Goal: Information Seeking & Learning: Check status

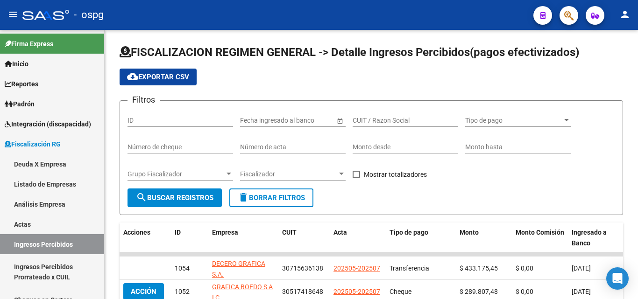
click at [568, 21] on icon "button" at bounding box center [568, 15] width 9 height 11
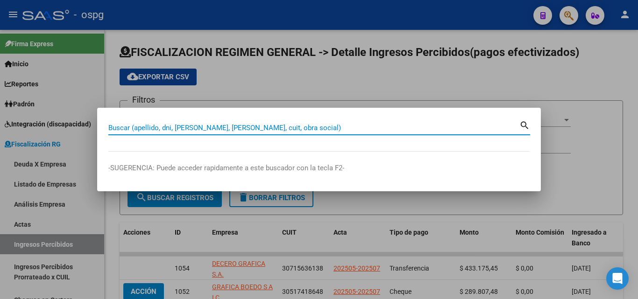
click at [364, 126] on input "Buscar (apellido, dni, [PERSON_NAME], [PERSON_NAME], cuit, obra social)" at bounding box center [313, 128] width 411 height 8
click at [363, 127] on input "excudendi" at bounding box center [313, 128] width 411 height 8
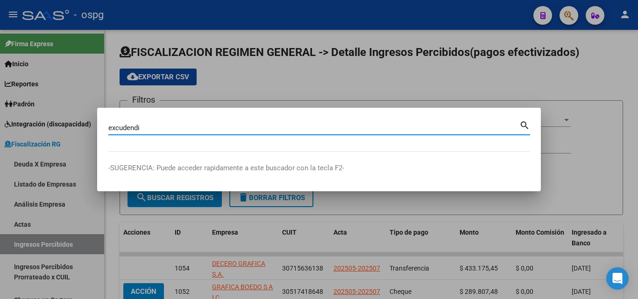
type input "excudendi"
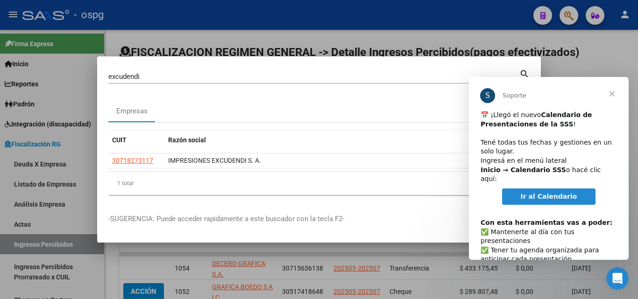
click at [610, 95] on span "Cerrar" at bounding box center [612, 94] width 34 height 34
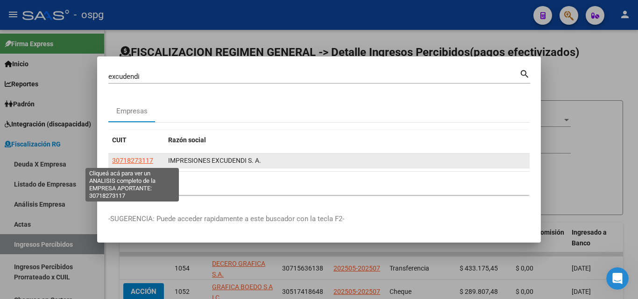
click at [146, 158] on span "30718273117" at bounding box center [132, 160] width 41 height 7
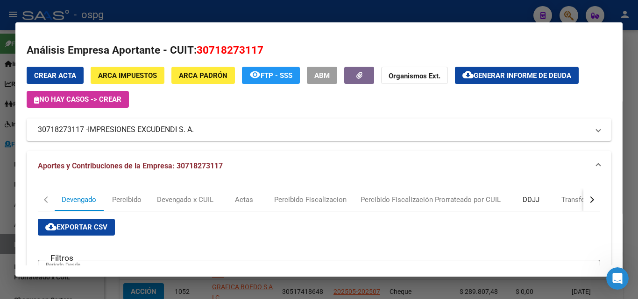
click at [525, 198] on div "DDJJ" at bounding box center [531, 200] width 17 height 10
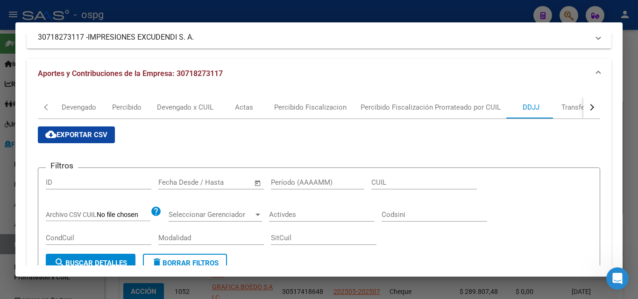
scroll to position [93, 0]
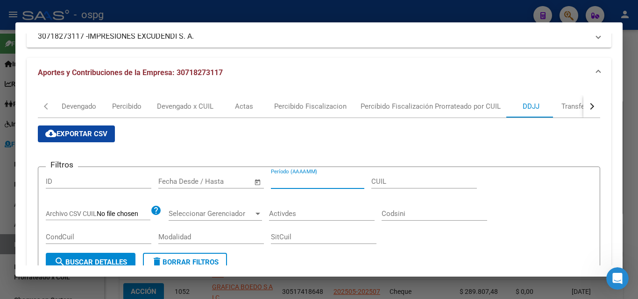
click at [304, 182] on input "Período (AAAAMM)" at bounding box center [317, 181] width 93 height 8
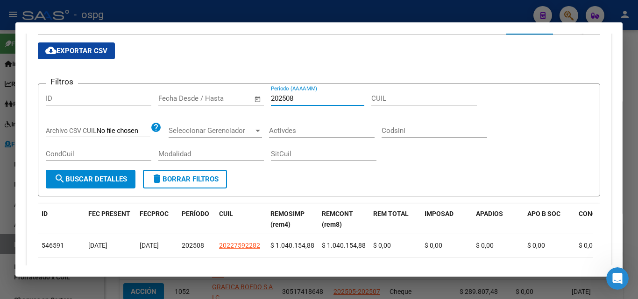
scroll to position [187, 0]
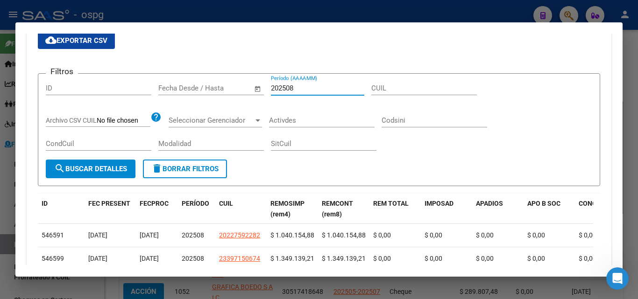
type input "202508"
click at [94, 166] on span "search Buscar Detalles" at bounding box center [90, 169] width 73 height 8
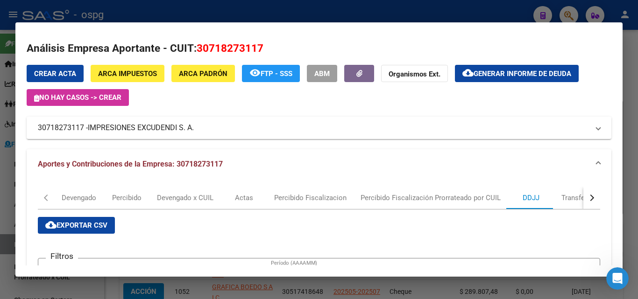
scroll to position [0, 0]
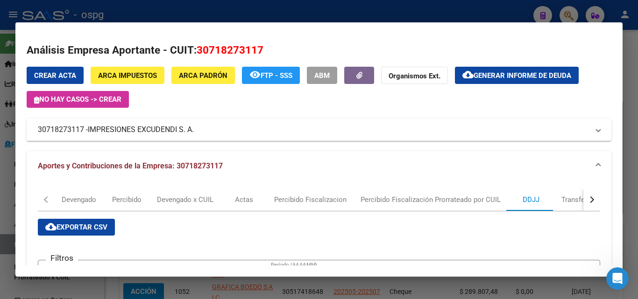
click at [488, 81] on button "cloud_download Generar informe de deuda" at bounding box center [517, 75] width 124 height 17
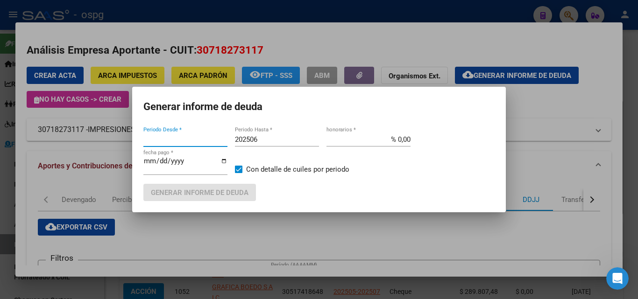
type input "202503"
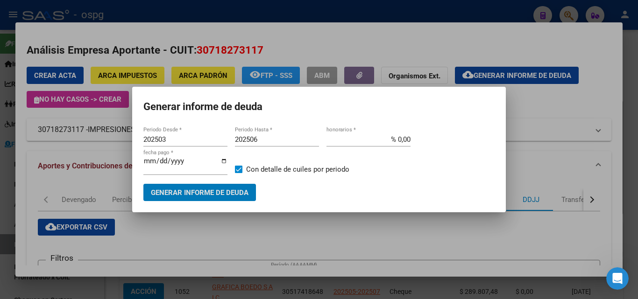
click at [274, 138] on input "202506" at bounding box center [277, 139] width 84 height 8
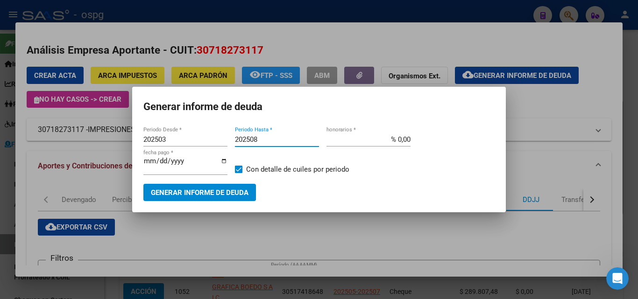
type input "202508"
click at [203, 191] on span "Generar informe de deuda" at bounding box center [200, 193] width 98 height 8
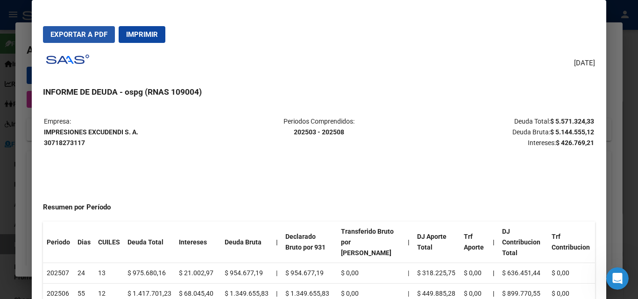
click at [86, 38] on span "Exportar a PDF" at bounding box center [78, 34] width 57 height 8
click at [0, 178] on div at bounding box center [319, 149] width 638 height 299
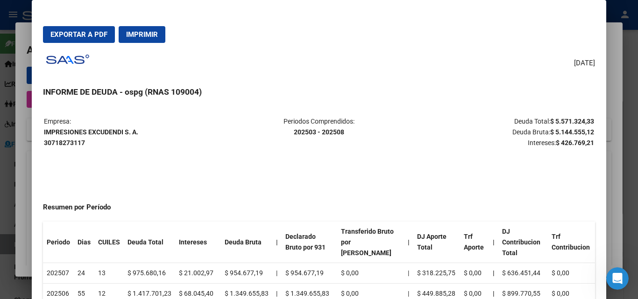
click at [0, 178] on div at bounding box center [319, 149] width 638 height 299
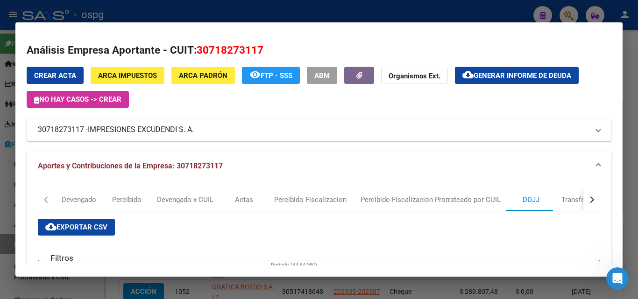
click at [554, 99] on div "Crear Acta ARCA Impuestos ARCA Padrón remove_red_eye FTP - SSS ABM Organismos E…" at bounding box center [319, 87] width 585 height 41
click at [635, 132] on div at bounding box center [319, 149] width 638 height 299
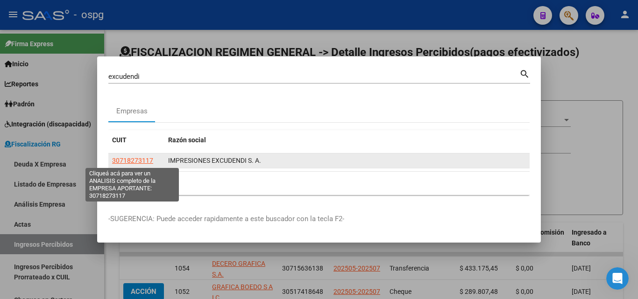
click at [150, 163] on span "30718273117" at bounding box center [132, 160] width 41 height 7
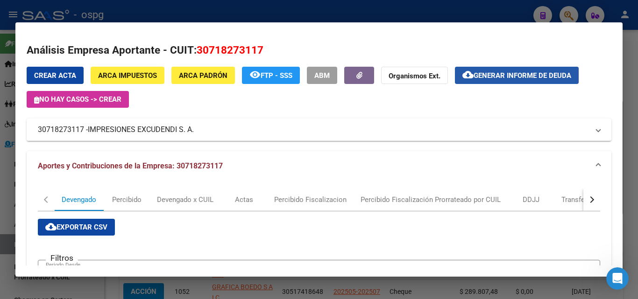
click at [507, 77] on span "Generar informe de deuda" at bounding box center [523, 75] width 98 height 8
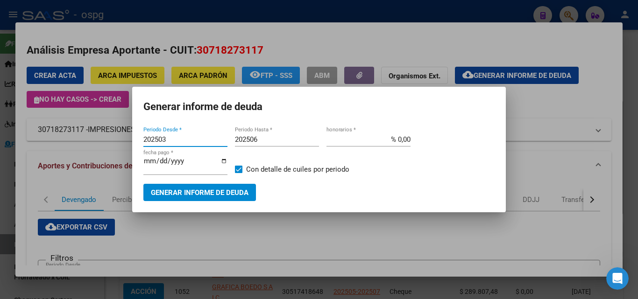
drag, startPoint x: 193, startPoint y: 140, endPoint x: 98, endPoint y: 144, distance: 95.4
click at [98, 144] on div "excudendi Buscar (apellido, dni, cuil, nro traspaso, cuit, obra social) search …" at bounding box center [319, 149] width 638 height 299
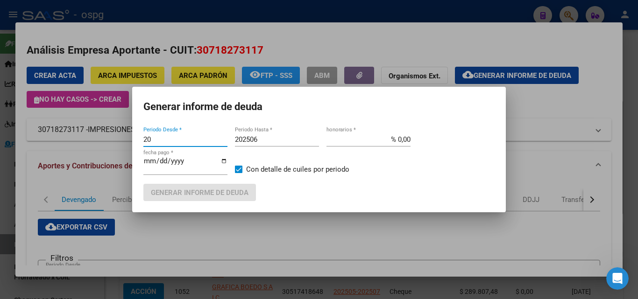
type input "20"
click at [0, 205] on div at bounding box center [319, 149] width 638 height 299
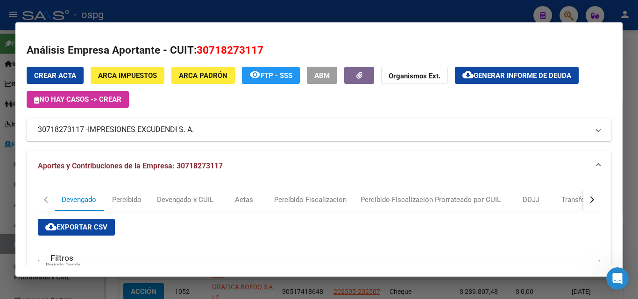
click at [0, 204] on div at bounding box center [319, 149] width 638 height 299
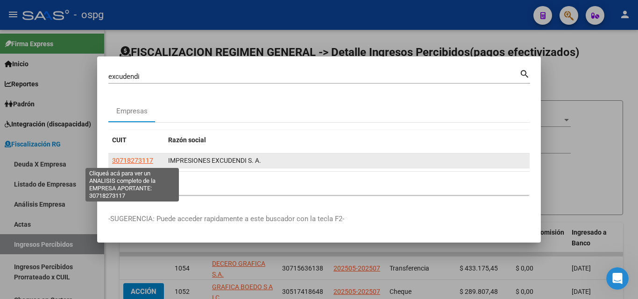
click at [144, 157] on span "30718273117" at bounding box center [132, 160] width 41 height 7
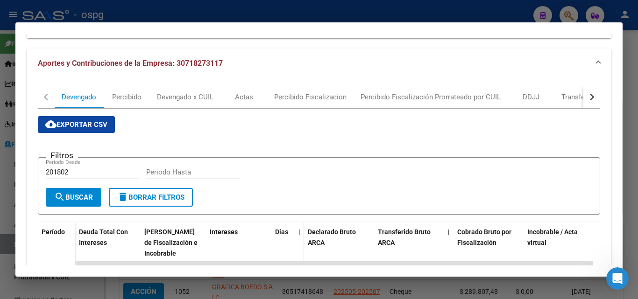
scroll to position [93, 0]
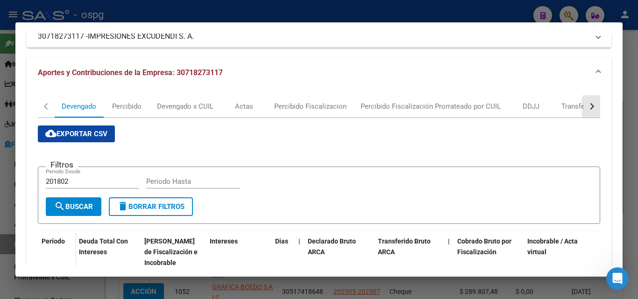
click at [588, 107] on div "button" at bounding box center [591, 106] width 7 height 7
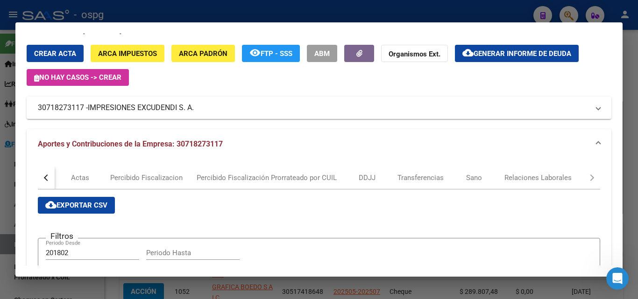
scroll to position [0, 0]
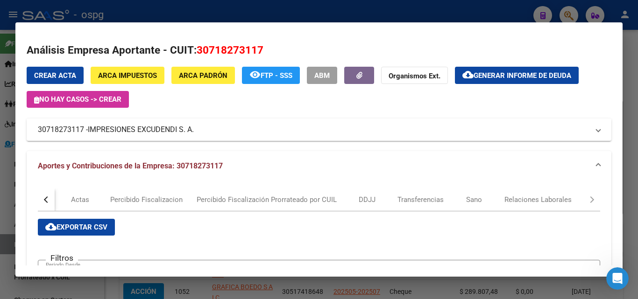
click at [478, 76] on span "Generar informe de deuda" at bounding box center [523, 75] width 98 height 8
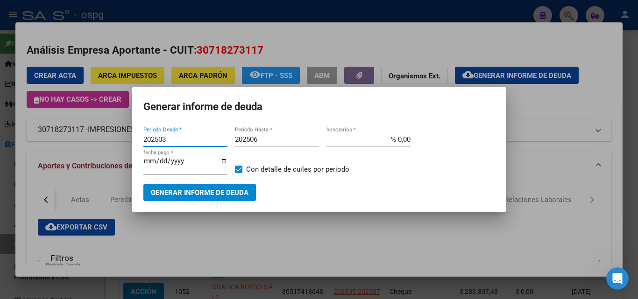
click at [180, 140] on input "202503" at bounding box center [185, 139] width 84 height 8
type input "202508"
click at [270, 142] on input "202506" at bounding box center [277, 139] width 84 height 8
type input "202508"
click at [233, 198] on button "Generar informe de deuda" at bounding box center [199, 192] width 113 height 17
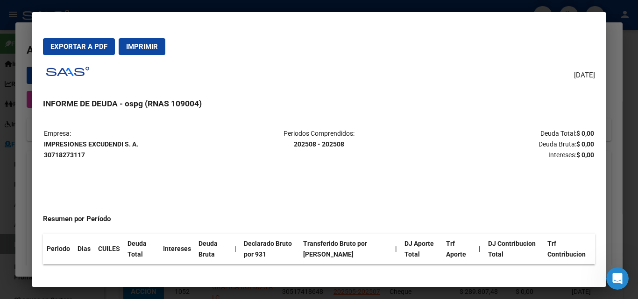
click at [7, 199] on div at bounding box center [319, 149] width 638 height 299
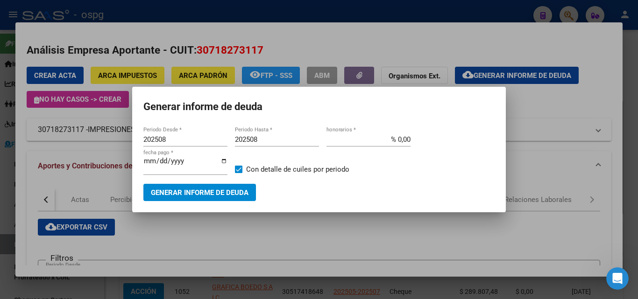
click at [266, 218] on div at bounding box center [319, 149] width 638 height 299
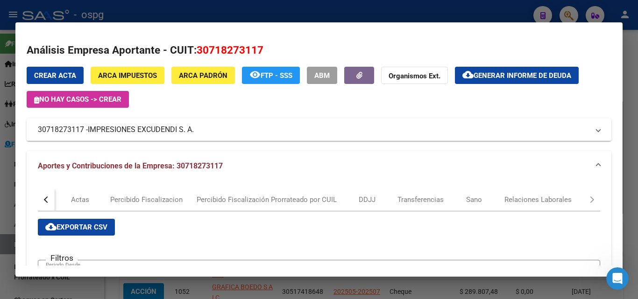
click at [46, 200] on div "button" at bounding box center [47, 200] width 7 height 7
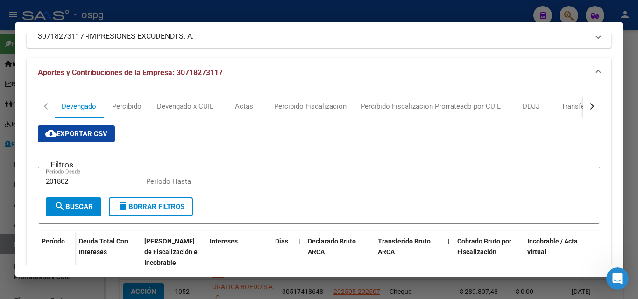
scroll to position [47, 0]
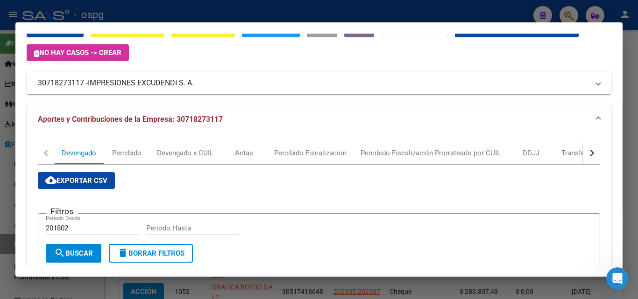
click at [588, 152] on div "button" at bounding box center [591, 153] width 7 height 7
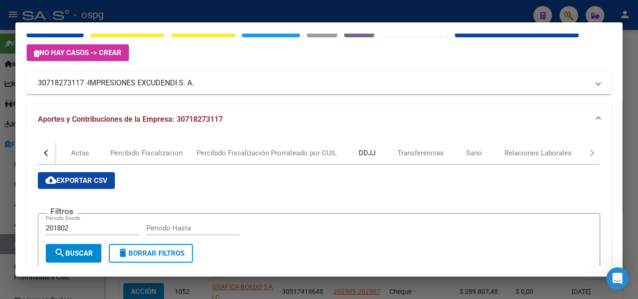
click at [359, 152] on div "DDJJ" at bounding box center [367, 153] width 17 height 10
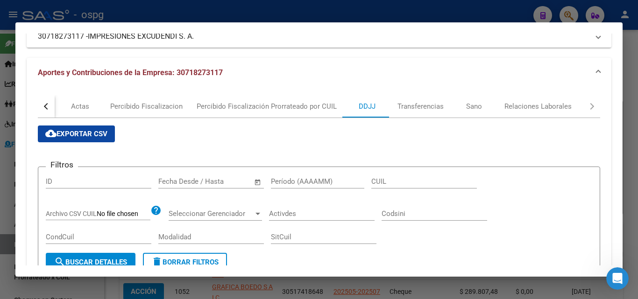
scroll to position [187, 0]
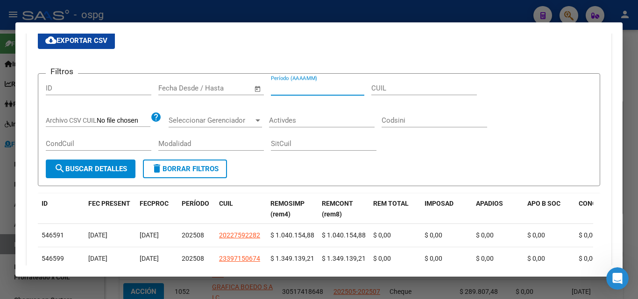
click at [297, 87] on input "Período (AAAAMM)" at bounding box center [317, 88] width 93 height 8
type input "202508"
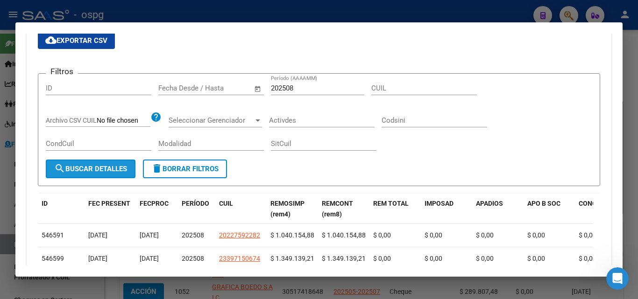
click at [101, 168] on span "search Buscar Detalles" at bounding box center [90, 169] width 73 height 8
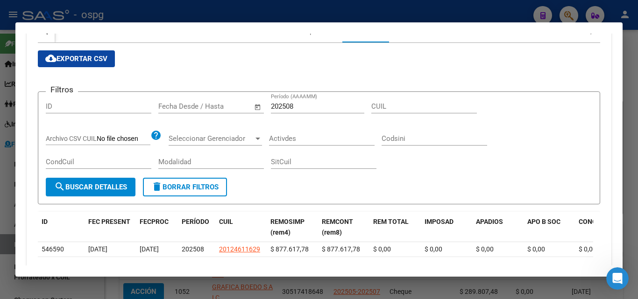
scroll to position [124, 0]
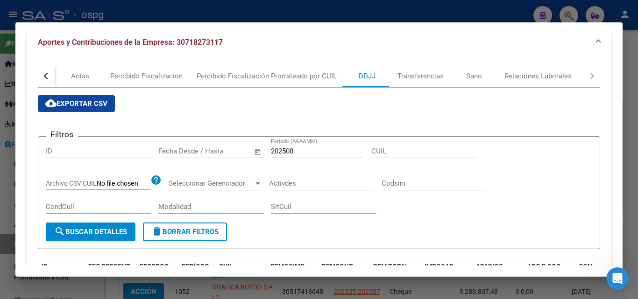
click at [0, 184] on div at bounding box center [319, 149] width 638 height 299
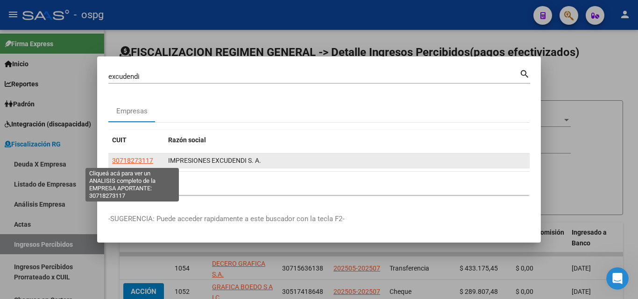
click at [139, 160] on span "30718273117" at bounding box center [132, 160] width 41 height 7
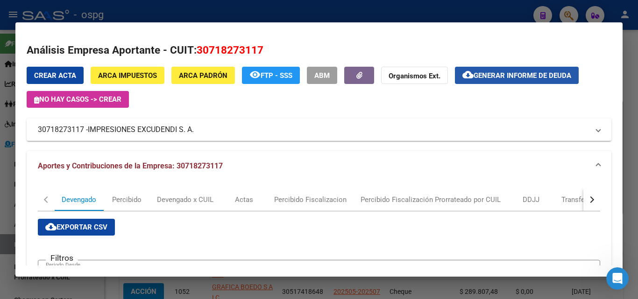
click at [511, 77] on span "Generar informe de deuda" at bounding box center [523, 75] width 98 height 8
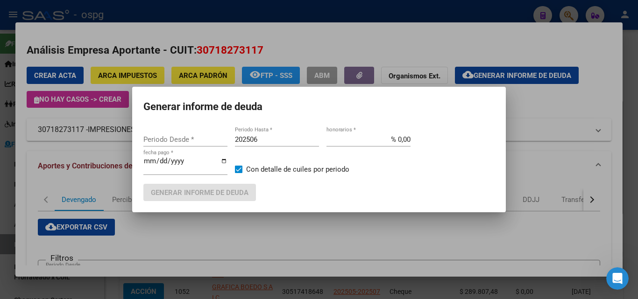
type input "202503"
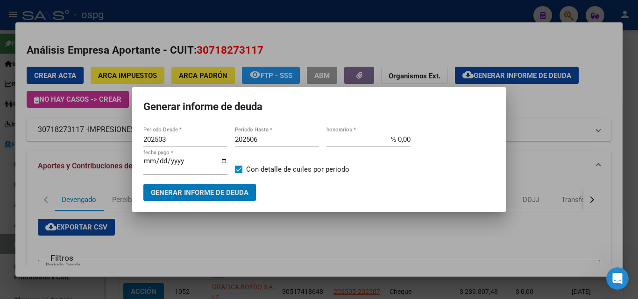
click at [276, 138] on input "202506" at bounding box center [277, 139] width 84 height 8
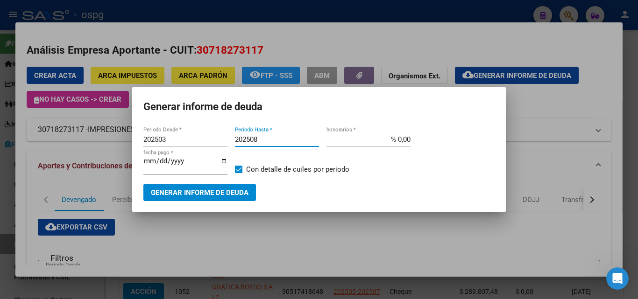
type input "202508"
click at [232, 193] on span "Generar informe de deuda" at bounding box center [200, 193] width 98 height 8
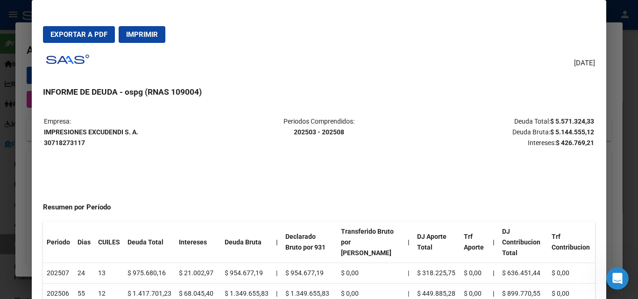
click at [7, 217] on div at bounding box center [319, 149] width 638 height 299
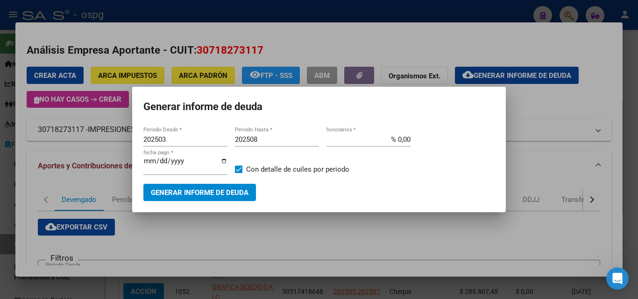
click at [8, 219] on div at bounding box center [319, 149] width 638 height 299
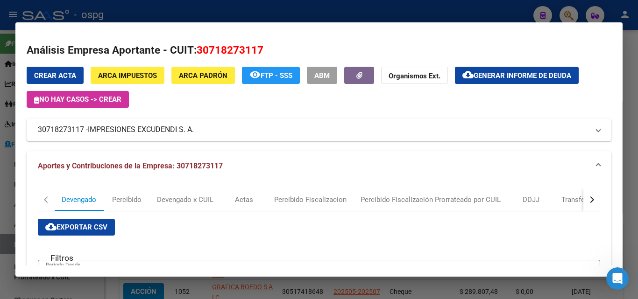
click at [0, 205] on div at bounding box center [319, 149] width 638 height 299
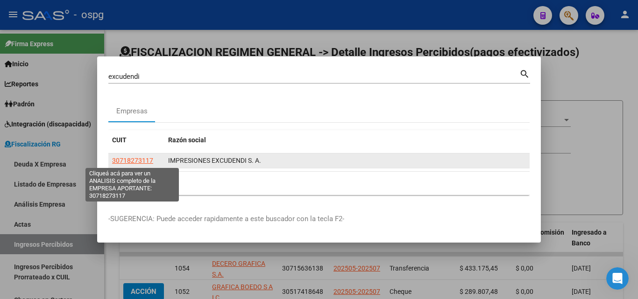
click at [141, 162] on span "30718273117" at bounding box center [132, 160] width 41 height 7
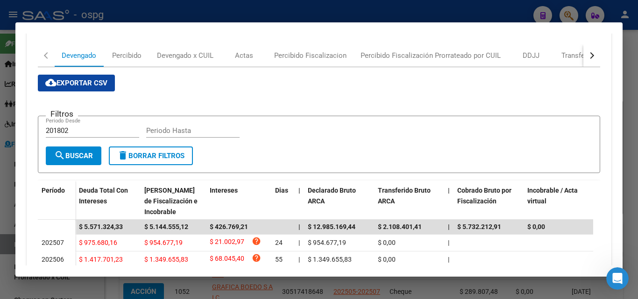
scroll to position [93, 0]
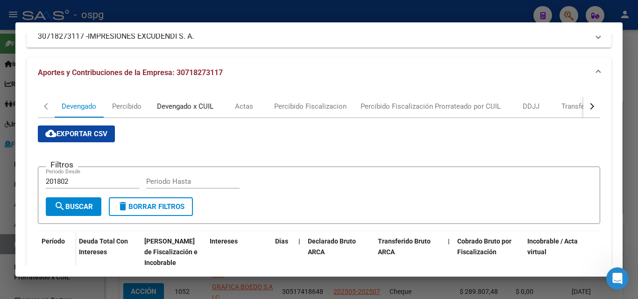
click at [188, 110] on div "Devengado x CUIL" at bounding box center [185, 106] width 57 height 10
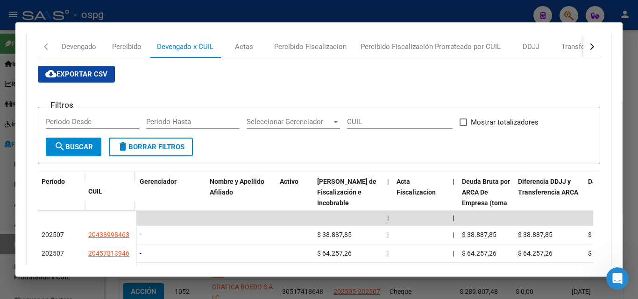
scroll to position [140, 0]
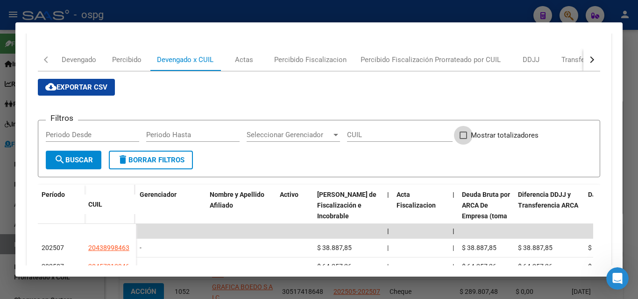
click at [464, 137] on span at bounding box center [463, 135] width 7 height 7
click at [463, 139] on input "Mostrar totalizadores" at bounding box center [463, 139] width 0 height 0
checkbox input "true"
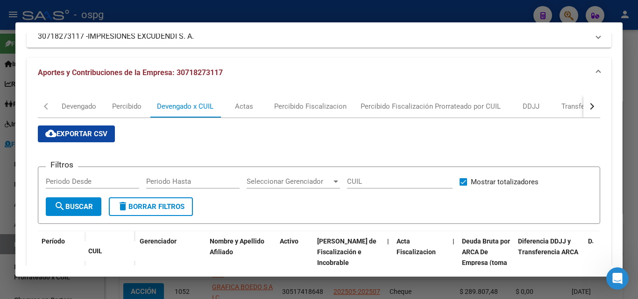
click at [189, 180] on input "Periodo Hasta" at bounding box center [192, 181] width 93 height 8
type input "202508"
click at [89, 183] on input "Periodo Desde" at bounding box center [92, 181] width 93 height 8
type input "202508"
click at [68, 216] on button "search Buscar" at bounding box center [74, 207] width 56 height 19
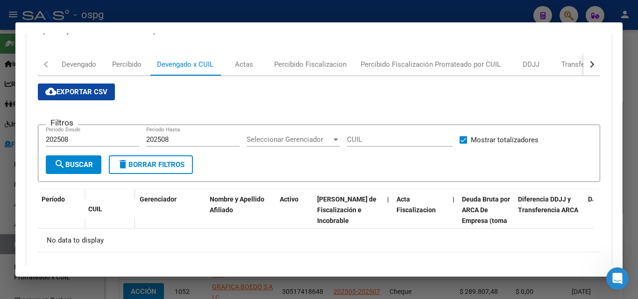
scroll to position [125, 0]
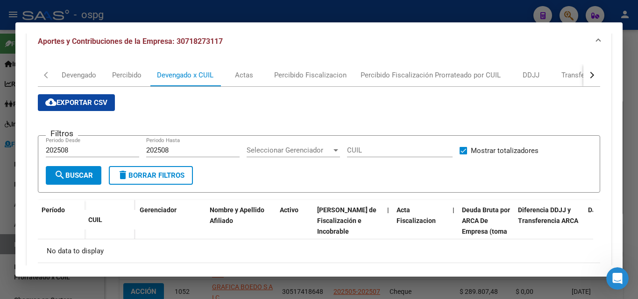
click at [332, 153] on div at bounding box center [336, 150] width 8 height 7
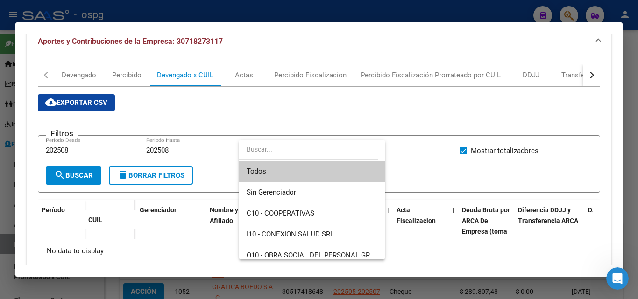
click at [332, 153] on input "dropdown search" at bounding box center [308, 150] width 139 height 20
click at [430, 186] on div at bounding box center [319, 149] width 638 height 299
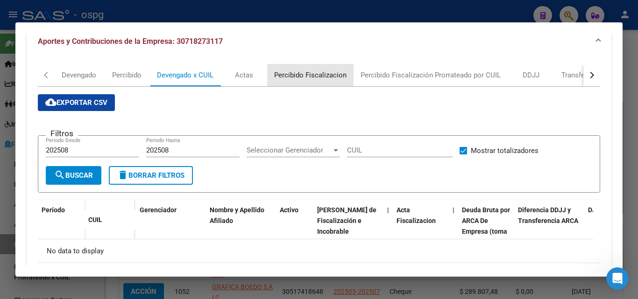
click at [329, 77] on div "Percibido Fiscalizacion" at bounding box center [310, 75] width 72 height 10
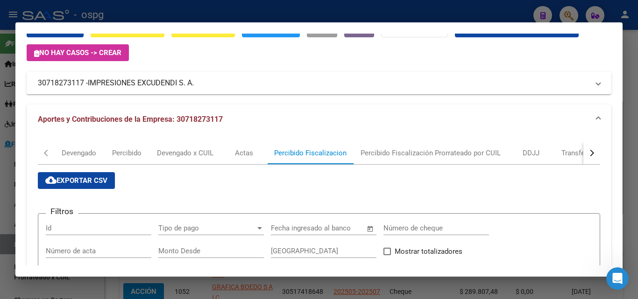
scroll to position [0, 0]
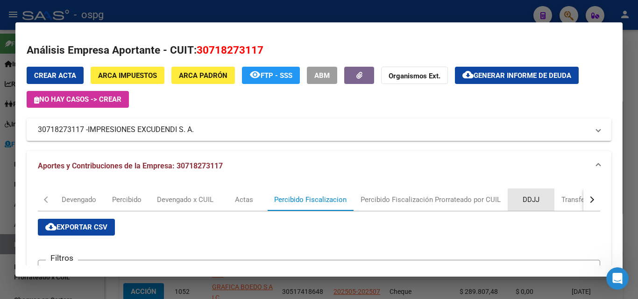
click at [527, 204] on div "DDJJ" at bounding box center [531, 200] width 17 height 10
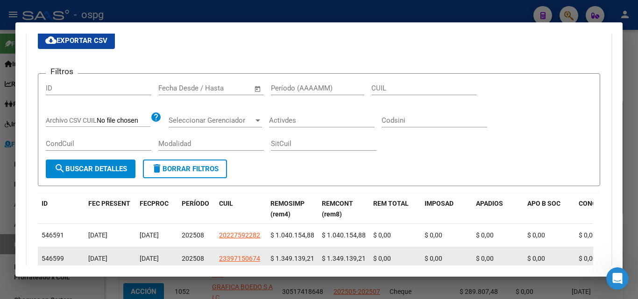
scroll to position [140, 0]
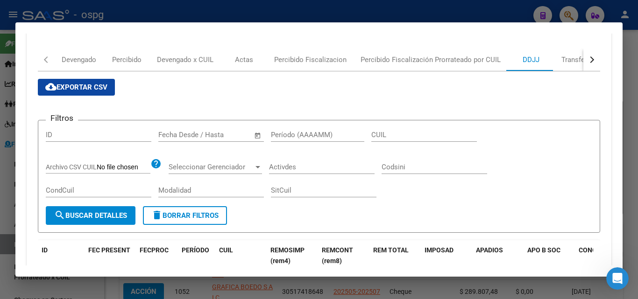
click at [307, 137] on input "Período (AAAAMM)" at bounding box center [317, 135] width 93 height 8
type input "202508"
drag, startPoint x: 109, startPoint y: 212, endPoint x: 287, endPoint y: 212, distance: 178.4
click at [287, 213] on form "Filtros ID Fecha inicio – Fecha fin Fecha Desde / Hasta 202508 Período (AAAAMM)…" at bounding box center [319, 176] width 562 height 113
click at [115, 220] on span "search Buscar Detalles" at bounding box center [90, 216] width 73 height 8
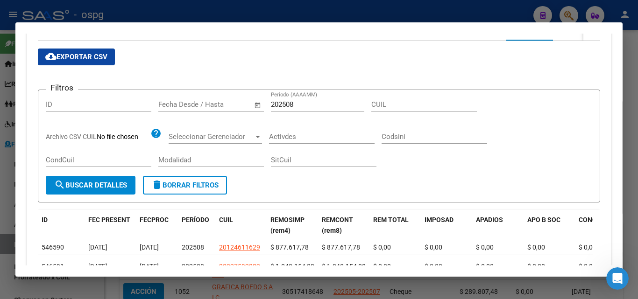
scroll to position [30, 0]
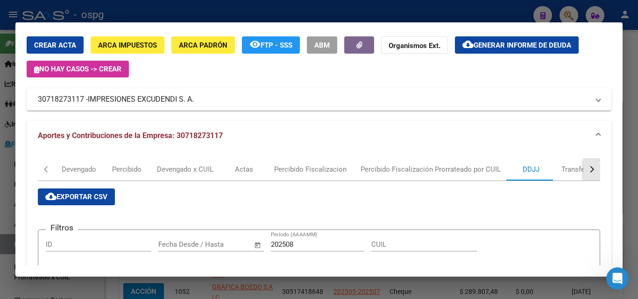
click at [588, 170] on div "button" at bounding box center [591, 169] width 7 height 7
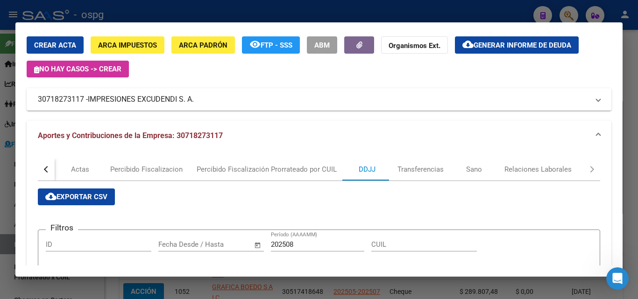
click at [635, 86] on div at bounding box center [319, 149] width 638 height 299
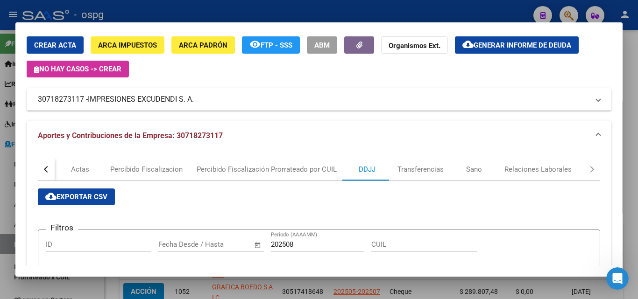
click at [635, 86] on div at bounding box center [319, 149] width 638 height 299
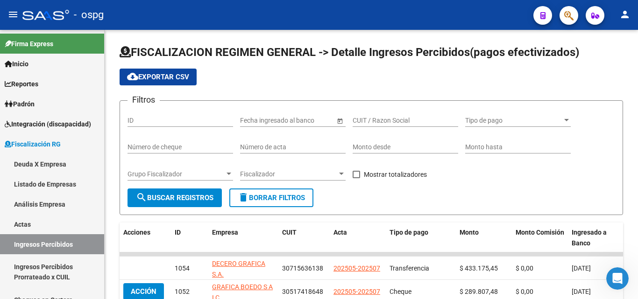
click at [563, 18] on button "button" at bounding box center [568, 15] width 19 height 19
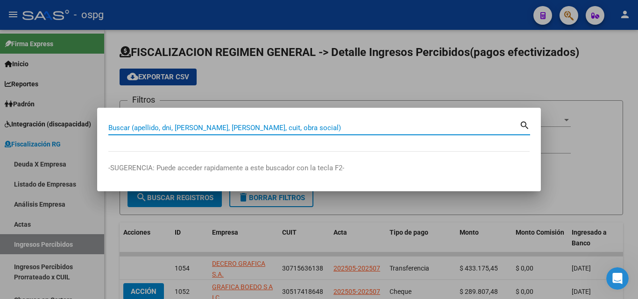
click at [232, 126] on input "Buscar (apellido, dni, [PERSON_NAME], [PERSON_NAME], cuit, obra social)" at bounding box center [313, 128] width 411 height 8
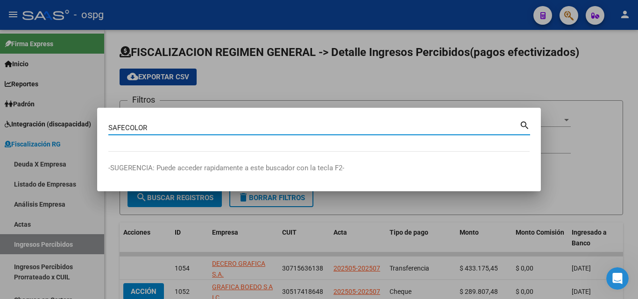
type input "SAFECOLOR"
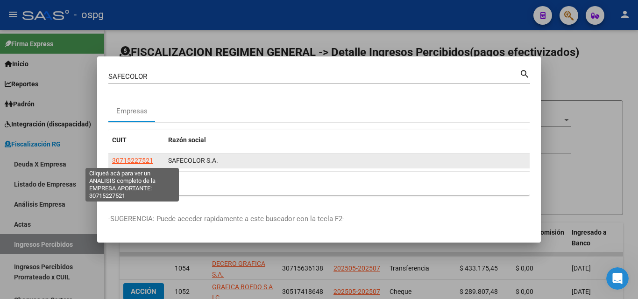
click at [133, 161] on span "30715227521" at bounding box center [132, 160] width 41 height 7
type textarea "30715227521"
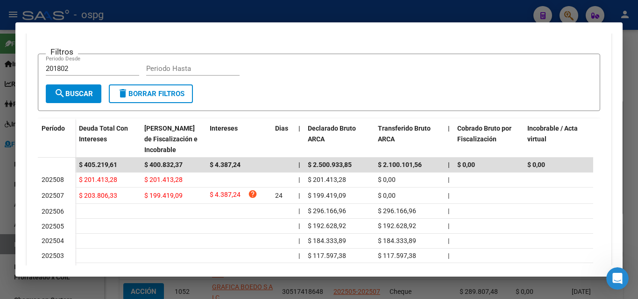
scroll to position [66, 0]
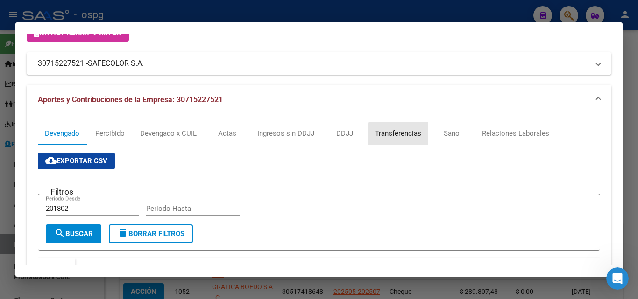
click at [416, 137] on div "Transferencias" at bounding box center [398, 133] width 46 height 10
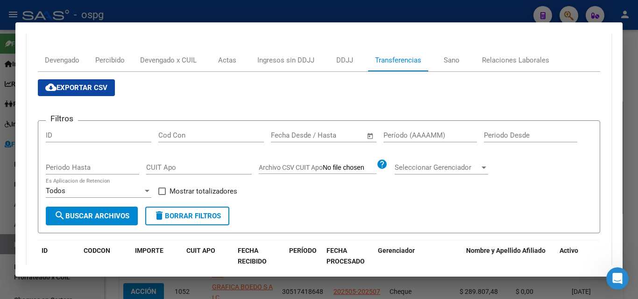
scroll to position [93, 0]
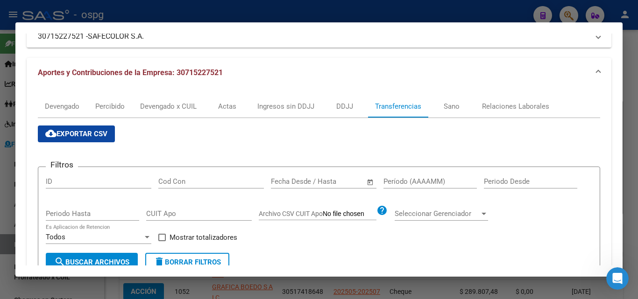
click at [412, 180] on input "Período (AAAAMM)" at bounding box center [429, 181] width 93 height 8
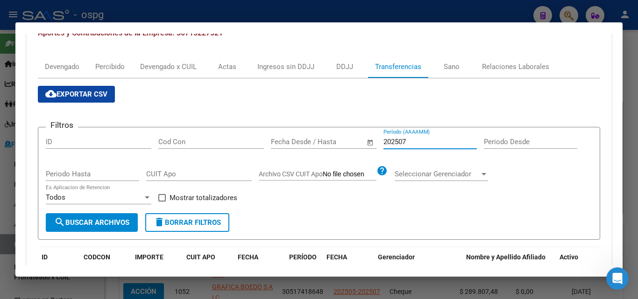
scroll to position [125, 0]
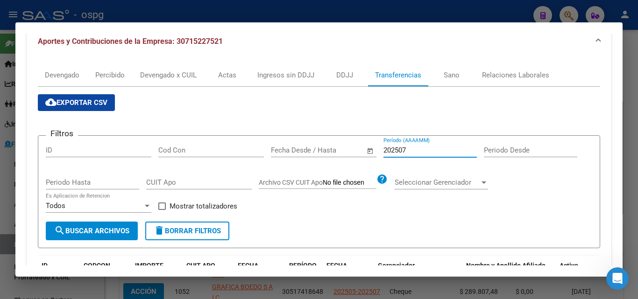
type input "202507"
click at [162, 203] on span at bounding box center [161, 206] width 7 height 7
click at [162, 210] on input "Mostrar totalizadores" at bounding box center [162, 210] width 0 height 0
checkbox input "true"
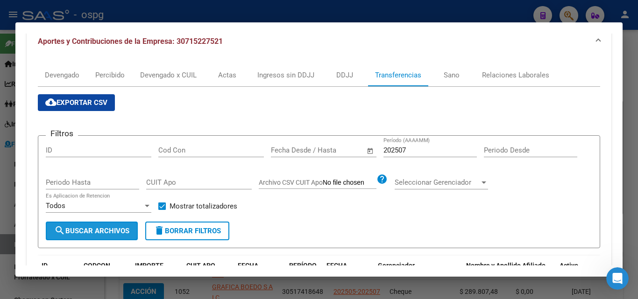
click at [104, 233] on span "search Buscar Archivos" at bounding box center [91, 231] width 75 height 8
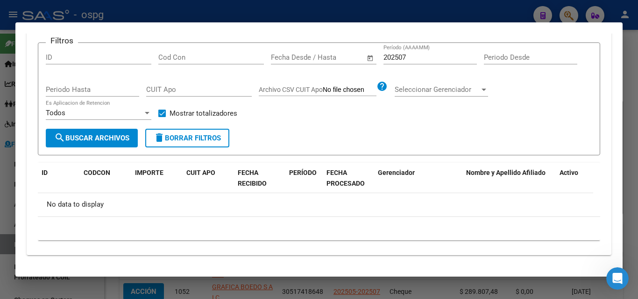
scroll to position [218, 0]
click at [426, 56] on input "202507" at bounding box center [429, 57] width 93 height 8
click at [637, 96] on div at bounding box center [319, 149] width 638 height 299
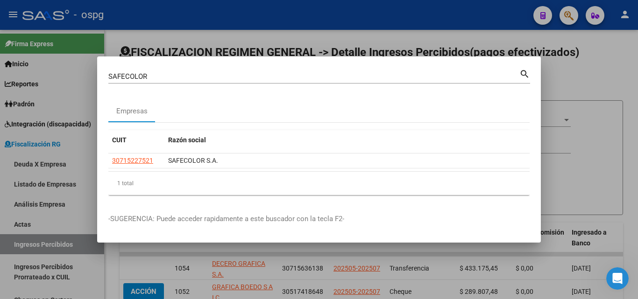
click at [637, 96] on div at bounding box center [319, 149] width 638 height 299
click at [637, 96] on div at bounding box center [637, 99] width 2 height 138
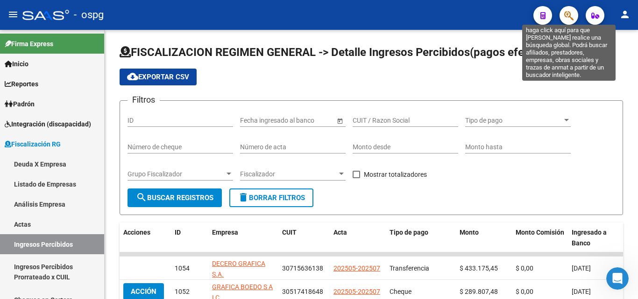
click at [569, 18] on icon "button" at bounding box center [568, 15] width 9 height 11
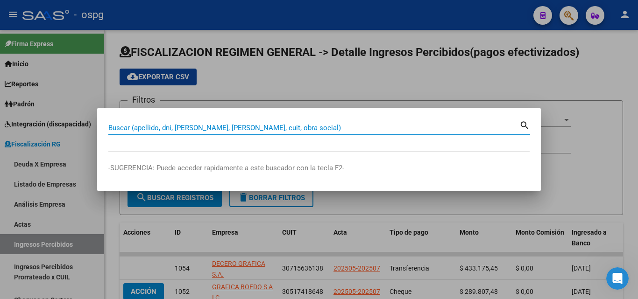
click at [378, 124] on input "Buscar (apellido, dni, [PERSON_NAME], [PERSON_NAME], cuit, obra social)" at bounding box center [313, 128] width 411 height 8
click at [286, 128] on input "Buscar (apellido, dni, [PERSON_NAME], [PERSON_NAME], cuit, obra social)" at bounding box center [313, 128] width 411 height 8
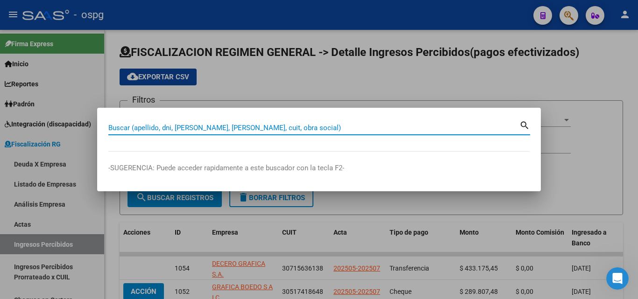
click at [371, 85] on div at bounding box center [319, 149] width 638 height 299
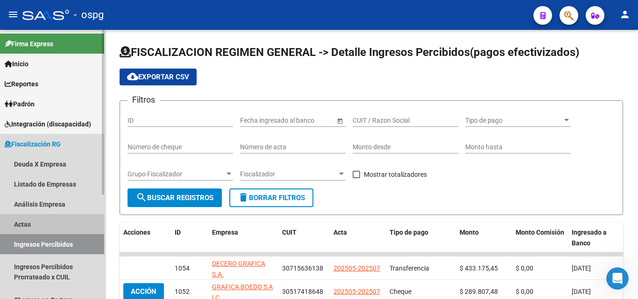
click at [45, 221] on link "Actas" at bounding box center [52, 224] width 104 height 20
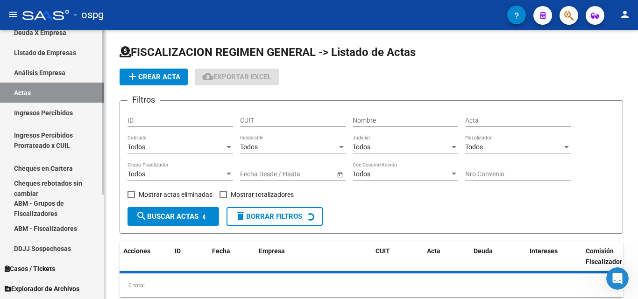
scroll to position [140, 0]
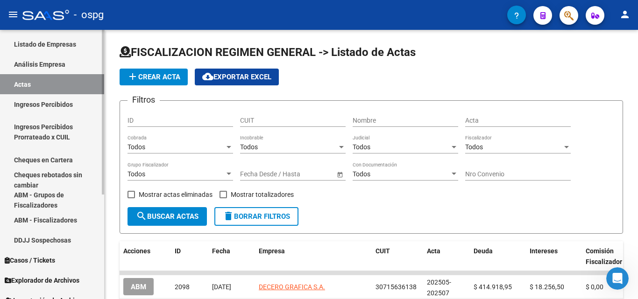
click at [65, 158] on link "Cheques en Cartera" at bounding box center [52, 160] width 104 height 20
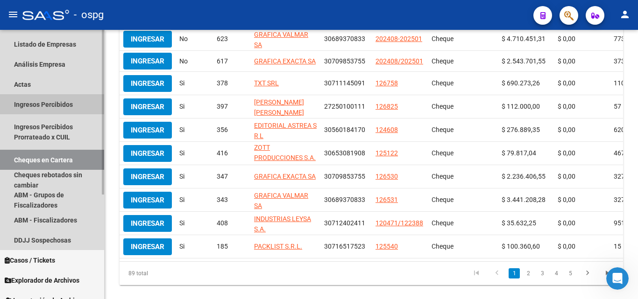
click at [52, 106] on link "Ingresos Percibidos" at bounding box center [52, 104] width 104 height 20
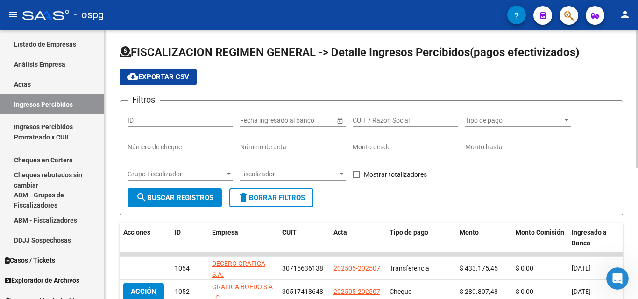
click at [227, 178] on div "Grupo Fiscalizador Grupo Fiscalizador" at bounding box center [180, 171] width 106 height 19
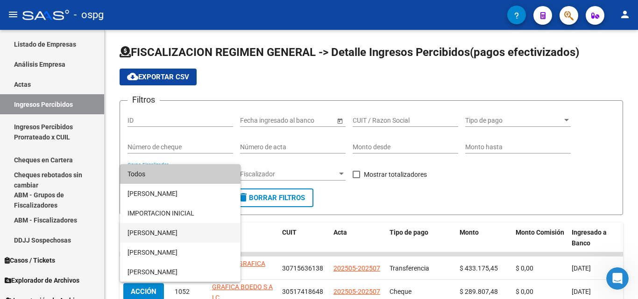
click at [179, 233] on span "[PERSON_NAME]" at bounding box center [180, 233] width 106 height 20
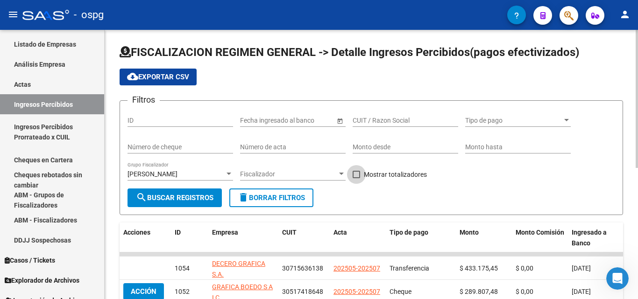
click at [353, 174] on span at bounding box center [356, 174] width 7 height 7
click at [356, 178] on input "Mostrar totalizadores" at bounding box center [356, 178] width 0 height 0
checkbox input "true"
click at [145, 197] on mat-icon "search" at bounding box center [141, 197] width 11 height 11
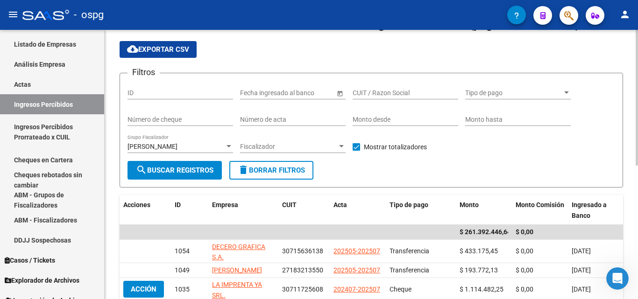
scroll to position [47, 0]
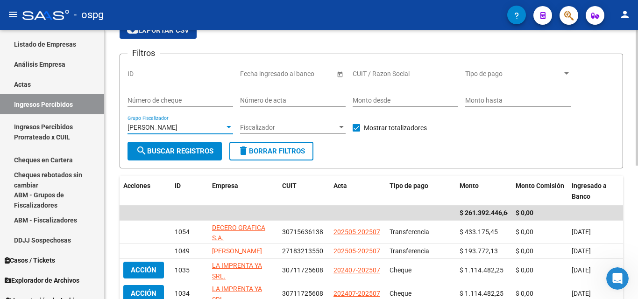
click at [230, 127] on div at bounding box center [229, 127] width 5 height 2
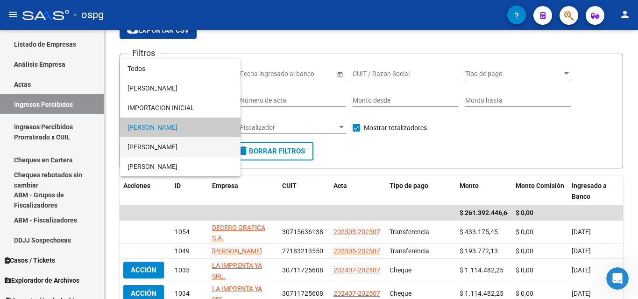
click at [178, 143] on span "[PERSON_NAME]" at bounding box center [180, 147] width 106 height 20
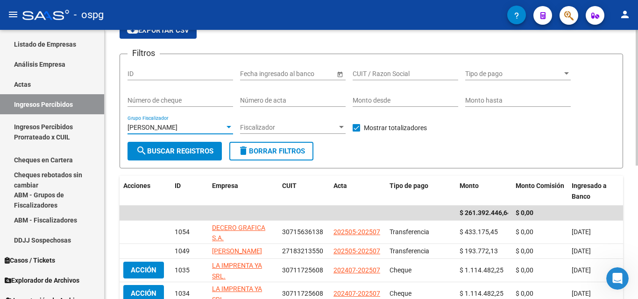
click at [171, 147] on button "search Buscar Registros" at bounding box center [174, 151] width 94 height 19
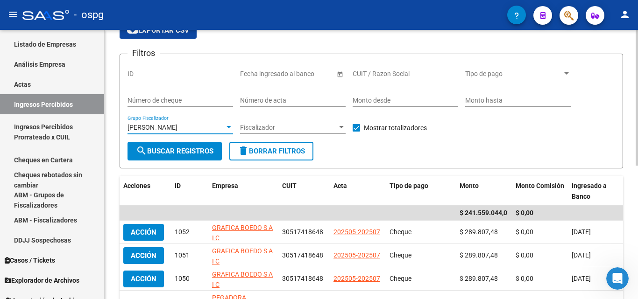
click at [227, 124] on div at bounding box center [229, 127] width 8 height 7
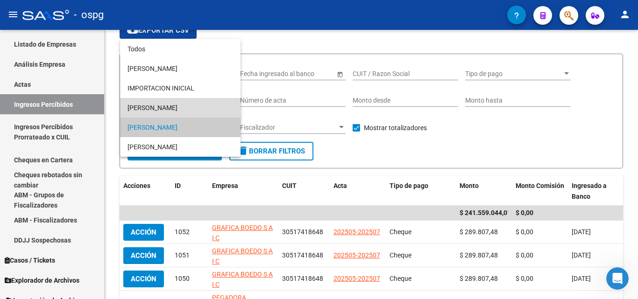
click at [194, 110] on span "[PERSON_NAME]" at bounding box center [180, 108] width 106 height 20
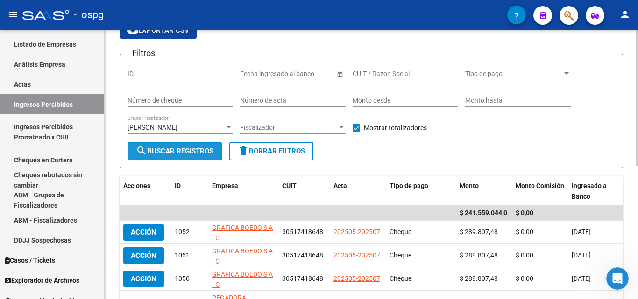
click at [173, 156] on span "search Buscar Registros" at bounding box center [175, 151] width 78 height 8
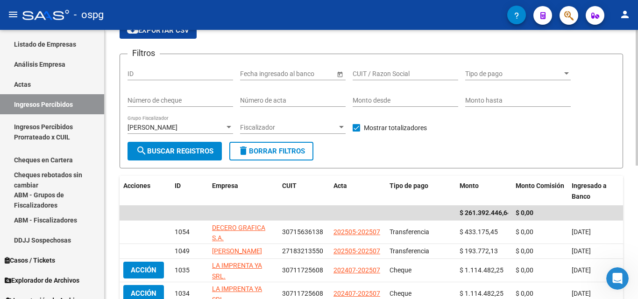
click at [226, 127] on div at bounding box center [229, 127] width 8 height 7
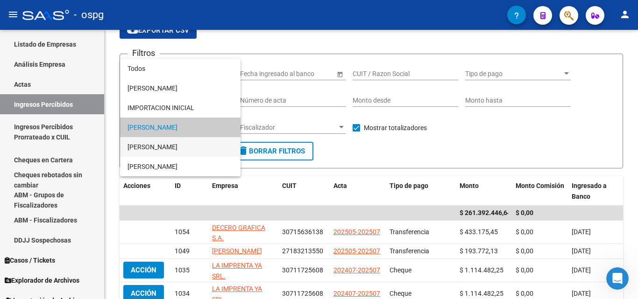
click at [181, 144] on span "[PERSON_NAME]" at bounding box center [180, 147] width 106 height 20
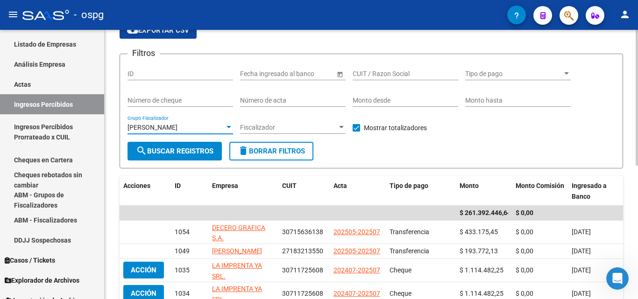
click at [182, 152] on span "search Buscar Registros" at bounding box center [175, 151] width 78 height 8
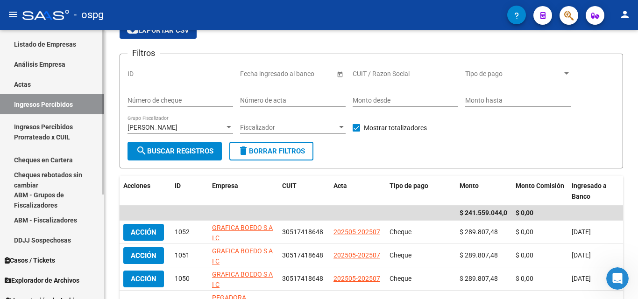
click at [62, 162] on link "Cheques en Cartera" at bounding box center [52, 160] width 104 height 20
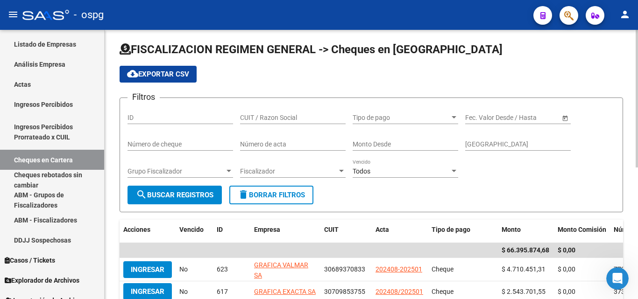
scroll to position [47, 0]
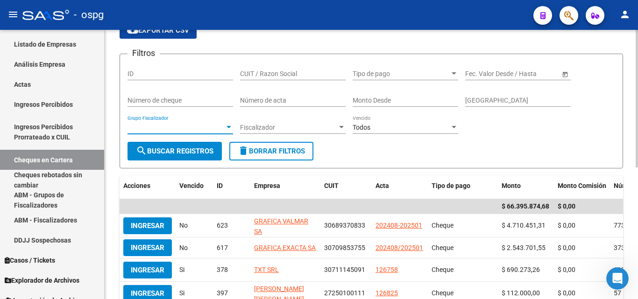
click at [222, 126] on span "Grupo Fiscalizador" at bounding box center [175, 128] width 97 height 8
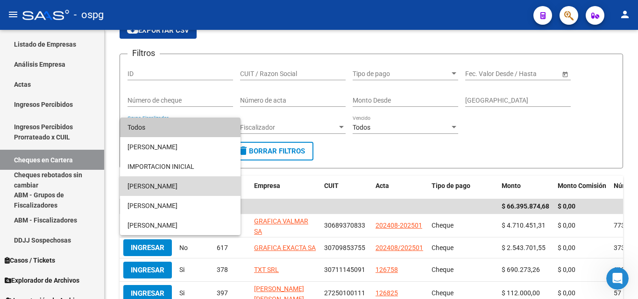
click at [173, 192] on span "[PERSON_NAME]" at bounding box center [180, 187] width 106 height 20
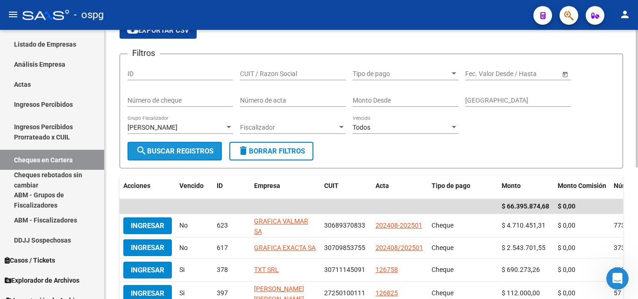
click at [182, 153] on span "search Buscar Registros" at bounding box center [175, 151] width 78 height 8
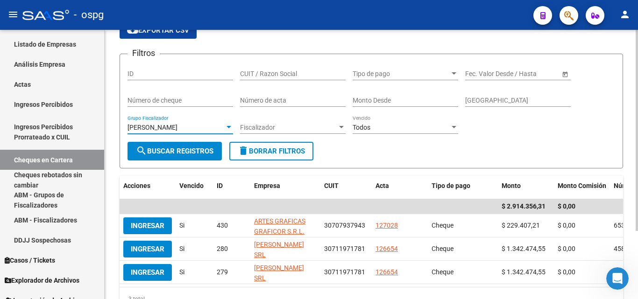
click at [232, 129] on div at bounding box center [229, 127] width 8 height 7
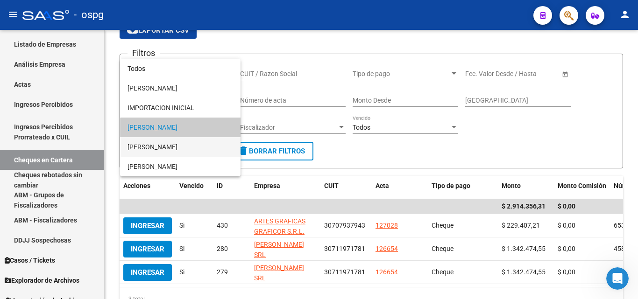
click at [181, 147] on span "[PERSON_NAME]" at bounding box center [180, 147] width 106 height 20
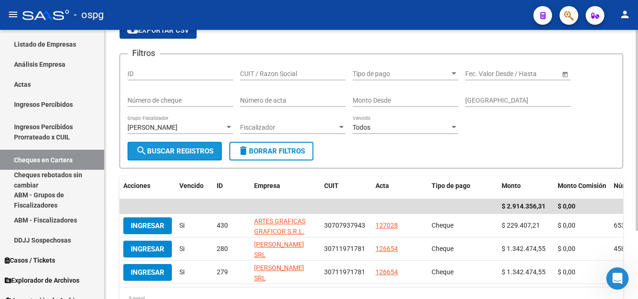
click at [180, 148] on span "search Buscar Registros" at bounding box center [175, 151] width 78 height 8
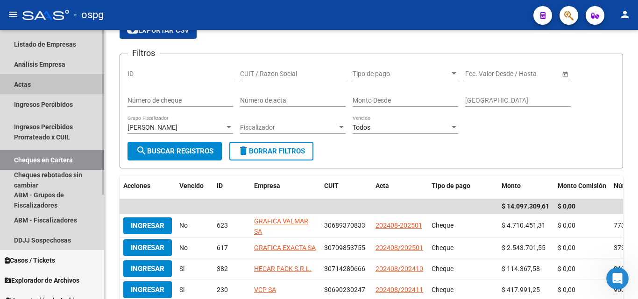
click at [23, 85] on link "Actas" at bounding box center [52, 84] width 104 height 20
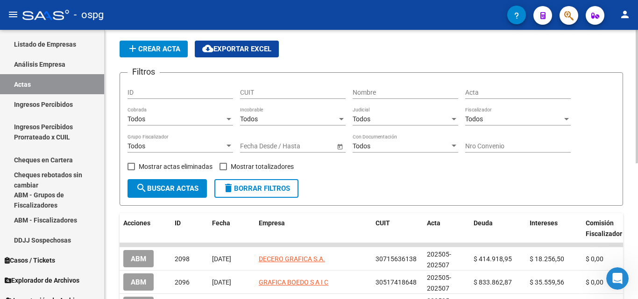
scroll to position [47, 0]
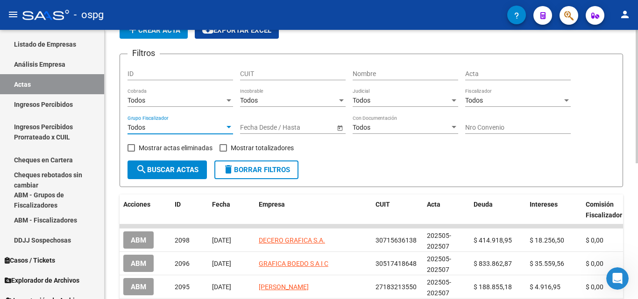
click at [229, 128] on div at bounding box center [229, 127] width 5 height 2
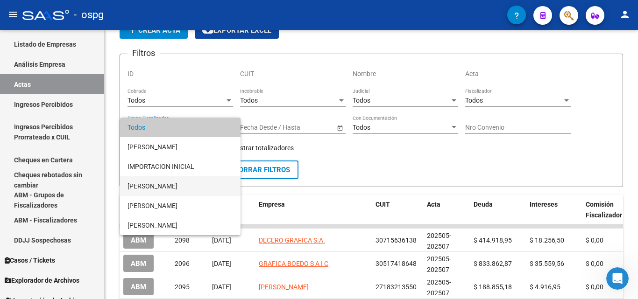
click at [184, 191] on span "[PERSON_NAME]" at bounding box center [180, 187] width 106 height 20
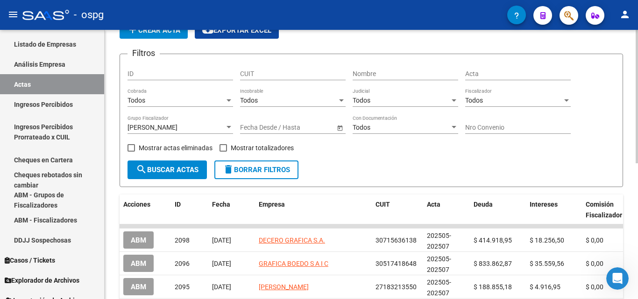
drag, startPoint x: 216, startPoint y: 144, endPoint x: 216, endPoint y: 154, distance: 9.4
click at [216, 145] on div "Mostrar actas eliminadas" at bounding box center [173, 151] width 92 height 19
click at [221, 152] on label "Mostrar totalizadores" at bounding box center [256, 147] width 74 height 11
click at [223, 152] on input "Mostrar totalizadores" at bounding box center [223, 152] width 0 height 0
checkbox input "true"
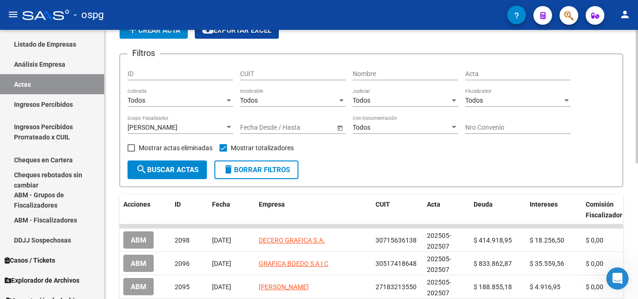
click at [179, 168] on span "search Buscar Actas" at bounding box center [167, 170] width 63 height 8
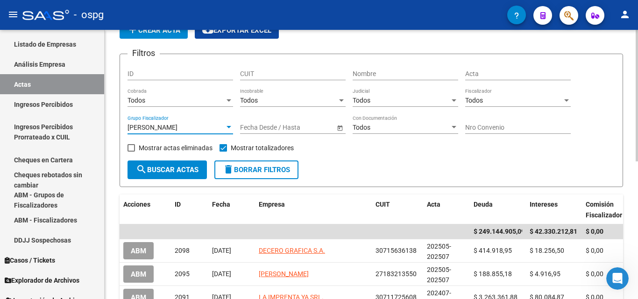
click at [229, 130] on div at bounding box center [229, 127] width 8 height 7
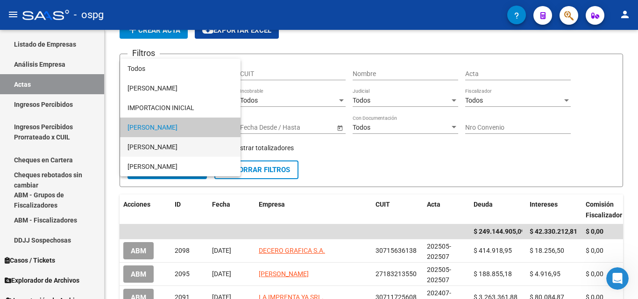
click at [186, 143] on span "[PERSON_NAME]" at bounding box center [180, 147] width 106 height 20
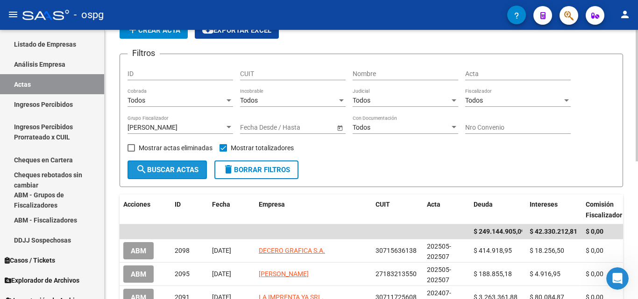
click at [180, 164] on button "search Buscar Actas" at bounding box center [166, 170] width 79 height 19
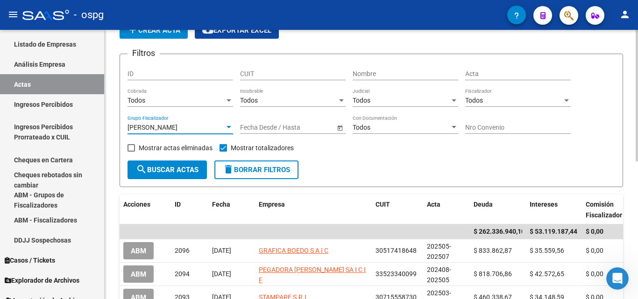
click at [227, 127] on div at bounding box center [229, 127] width 5 height 2
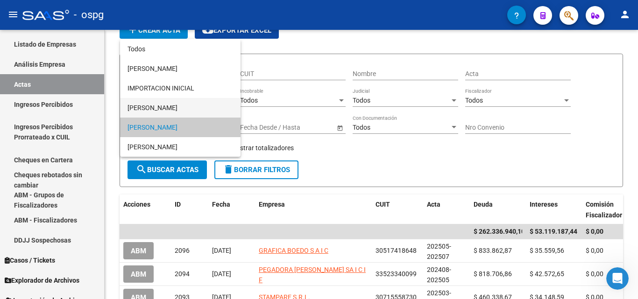
click at [183, 109] on span "[PERSON_NAME]" at bounding box center [180, 108] width 106 height 20
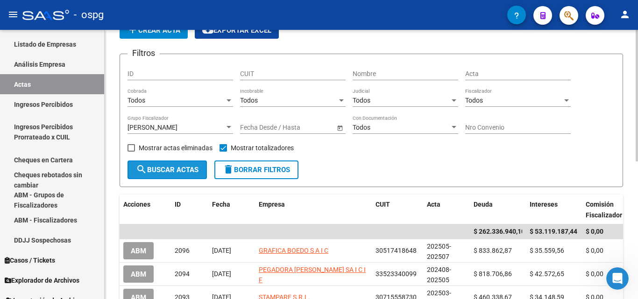
click at [178, 172] on span "search Buscar Actas" at bounding box center [167, 170] width 63 height 8
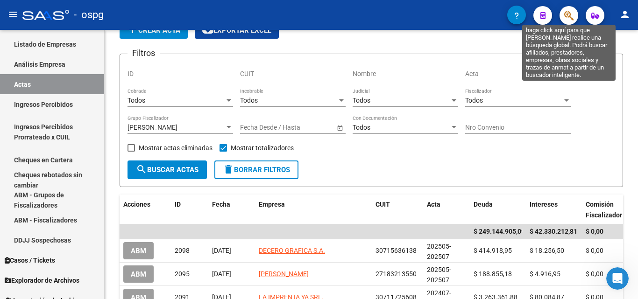
click at [566, 18] on icon "button" at bounding box center [568, 15] width 9 height 11
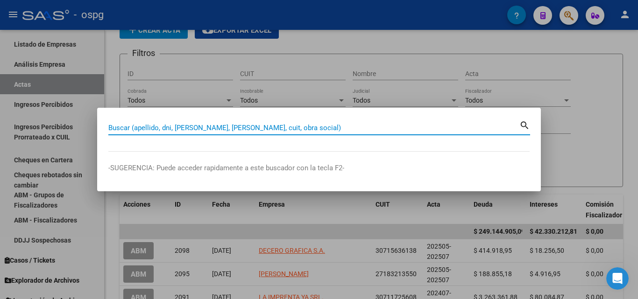
click at [170, 126] on input "Buscar (apellido, dni, [PERSON_NAME], [PERSON_NAME], cuit, obra social)" at bounding box center [313, 128] width 411 height 8
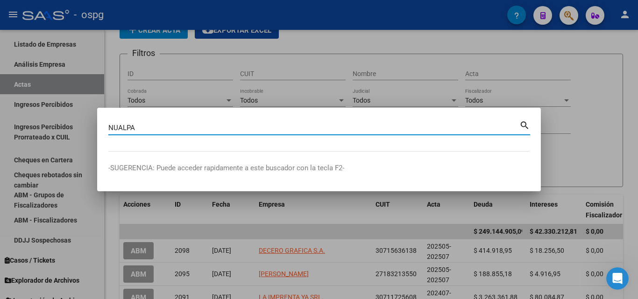
type input "NUALPA"
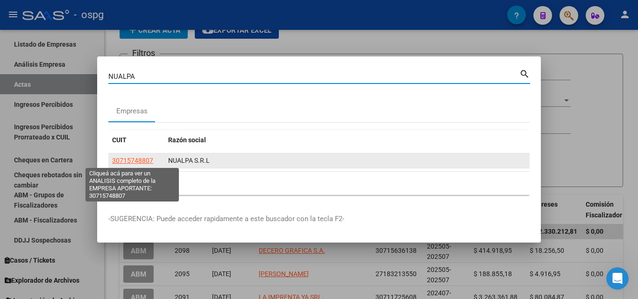
click at [128, 162] on span "30715748807" at bounding box center [132, 160] width 41 height 7
type textarea "30715748807"
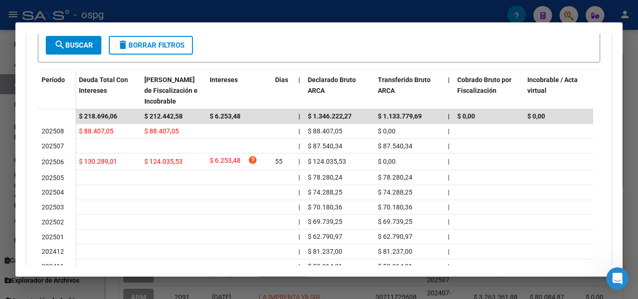
scroll to position [280, 0]
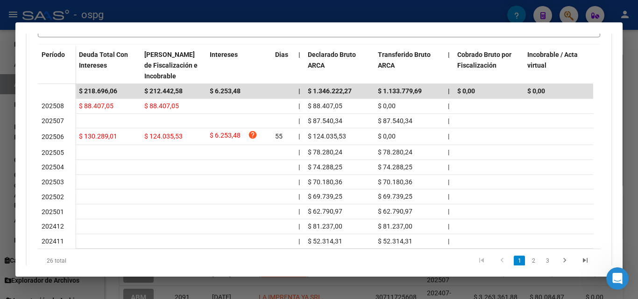
click at [0, 162] on div at bounding box center [319, 149] width 638 height 299
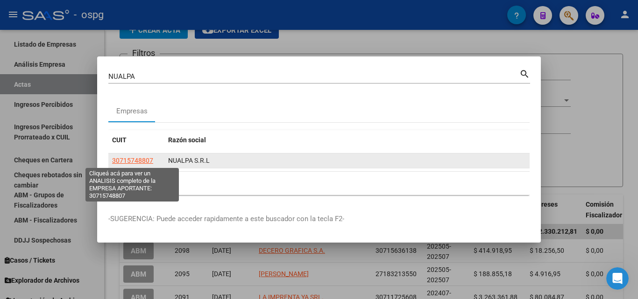
click at [134, 161] on span "30715748807" at bounding box center [132, 160] width 41 height 7
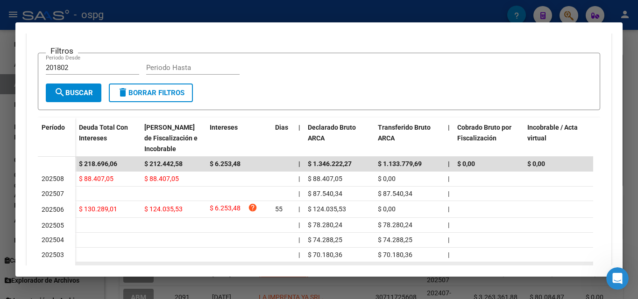
scroll to position [320, 0]
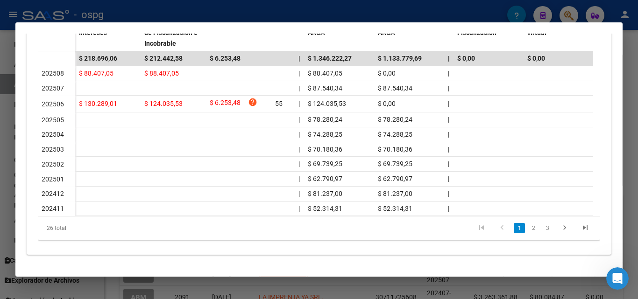
click at [0, 163] on div at bounding box center [319, 149] width 638 height 299
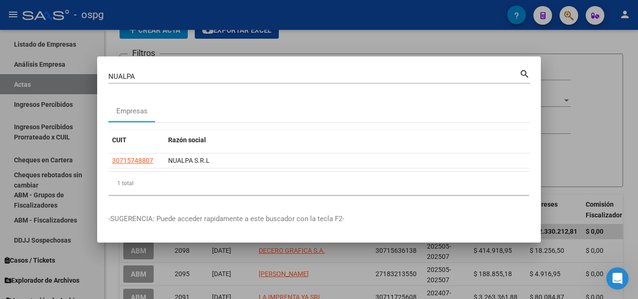
click at [604, 80] on div at bounding box center [319, 149] width 638 height 299
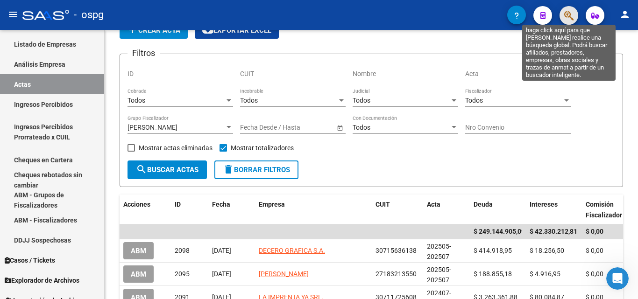
click at [565, 19] on icon "button" at bounding box center [568, 15] width 9 height 11
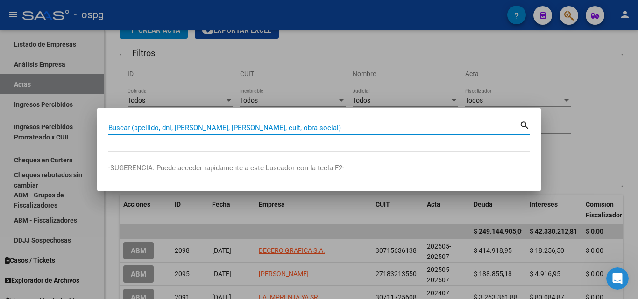
click at [259, 130] on input "Buscar (apellido, dni, [PERSON_NAME], [PERSON_NAME], cuit, obra social)" at bounding box center [313, 128] width 411 height 8
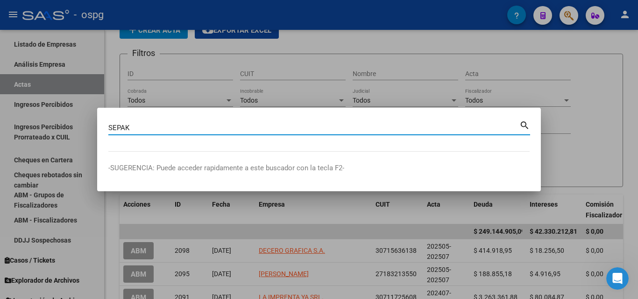
type input "SEPAK"
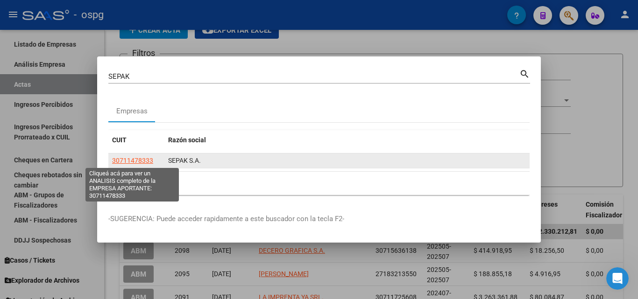
click at [128, 161] on span "30711478333" at bounding box center [132, 160] width 41 height 7
type textarea "30711478333"
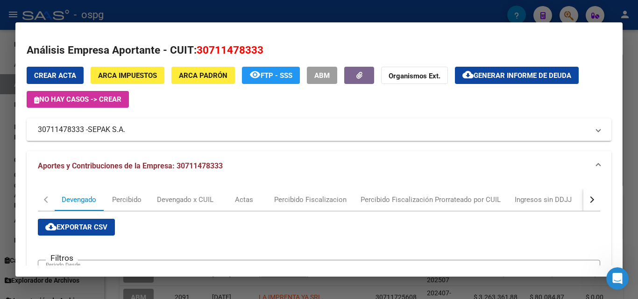
drag, startPoint x: 636, startPoint y: 79, endPoint x: 629, endPoint y: 74, distance: 8.0
click at [635, 79] on div at bounding box center [319, 149] width 638 height 299
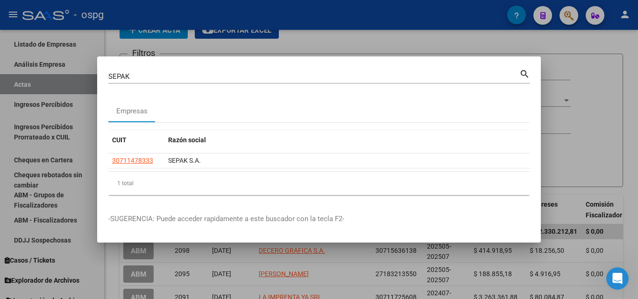
drag, startPoint x: 575, startPoint y: 40, endPoint x: 572, endPoint y: 35, distance: 6.3
click at [575, 40] on div at bounding box center [319, 149] width 638 height 299
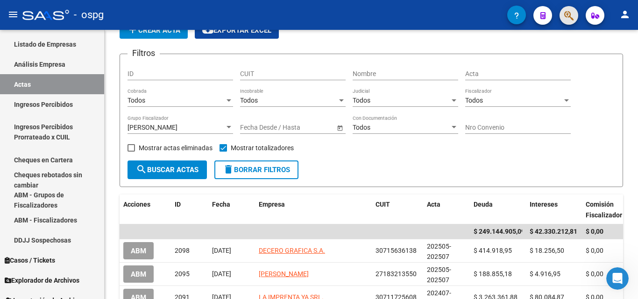
click at [566, 22] on span "button" at bounding box center [568, 15] width 9 height 19
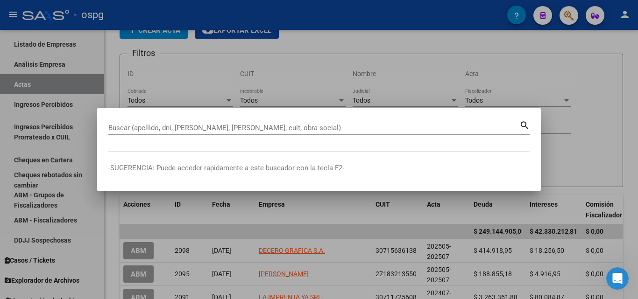
click at [192, 122] on div "Buscar (apellido, dni, [PERSON_NAME], [PERSON_NAME], cuit, obra social)" at bounding box center [313, 128] width 411 height 14
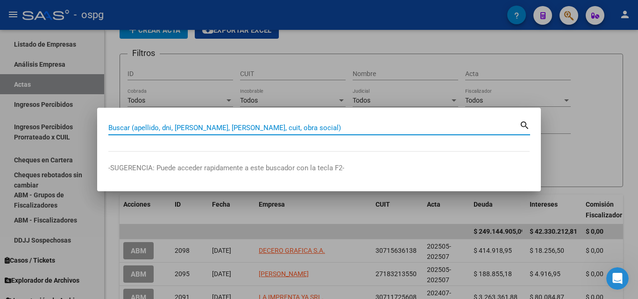
click at [191, 126] on input "Buscar (apellido, dni, [PERSON_NAME], [PERSON_NAME], cuit, obra social)" at bounding box center [313, 128] width 411 height 8
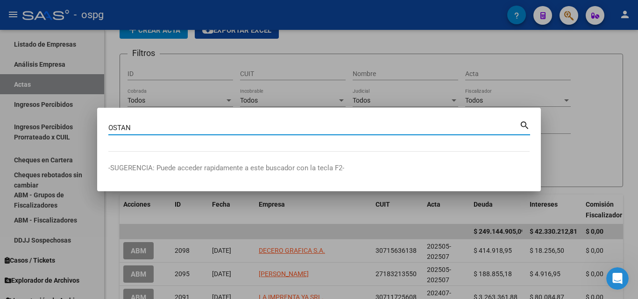
type input "OSTAN"
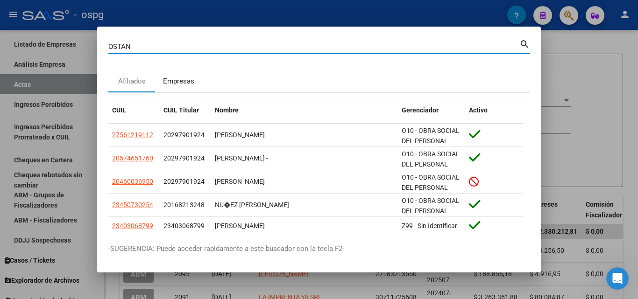
click at [170, 80] on div "Empresas" at bounding box center [178, 81] width 31 height 11
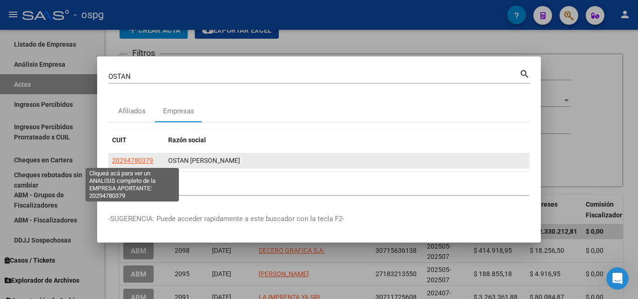
click at [116, 162] on span "20294780379" at bounding box center [132, 160] width 41 height 7
type textarea "20294780379"
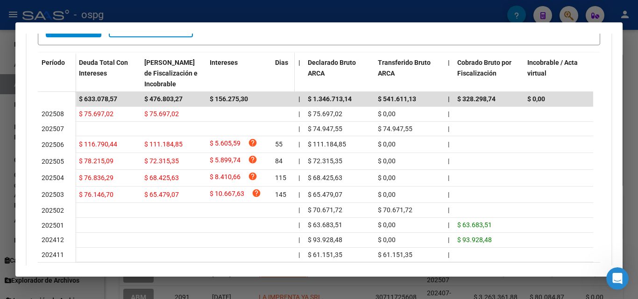
scroll to position [280, 0]
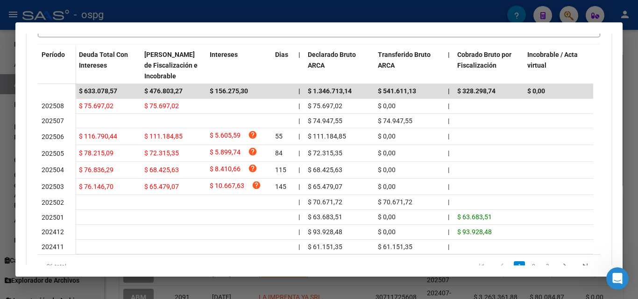
click at [0, 170] on div at bounding box center [319, 149] width 638 height 299
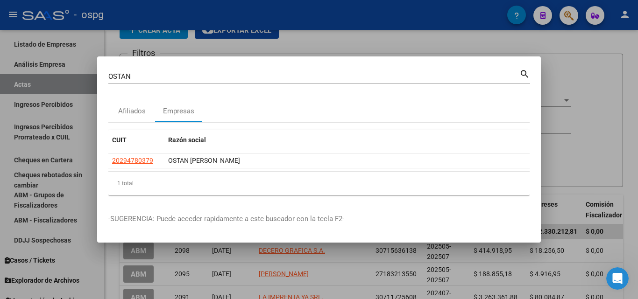
click at [592, 96] on div at bounding box center [319, 149] width 638 height 299
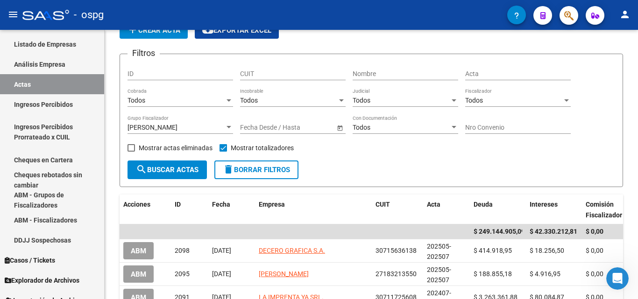
click at [592, 96] on div "Filtros ID CUIT Nombre Acta Todos Cobrada Todos Incobrable Todos Judicial Todos…" at bounding box center [371, 111] width 488 height 99
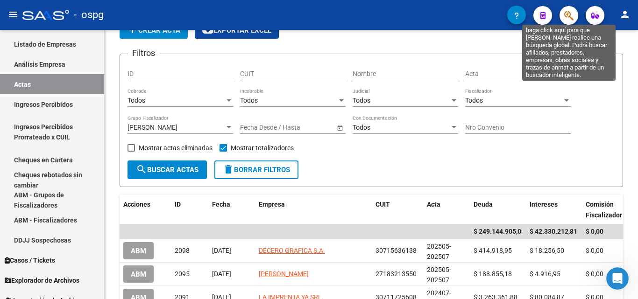
click at [571, 19] on icon "button" at bounding box center [568, 15] width 9 height 11
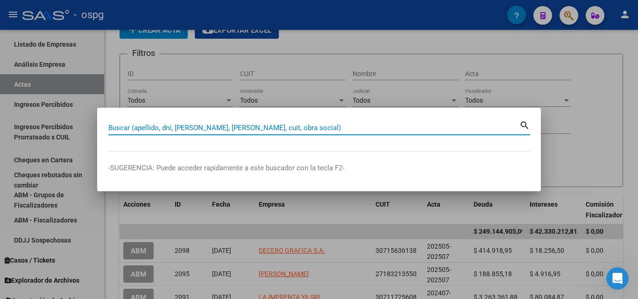
click at [152, 127] on input "Buscar (apellido, dni, [PERSON_NAME], [PERSON_NAME], cuit, obra social)" at bounding box center [313, 128] width 411 height 8
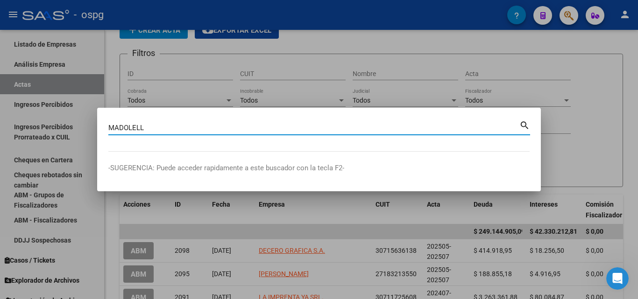
type input "MADOLELL"
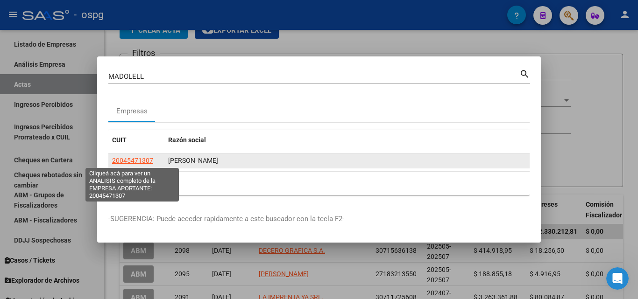
click at [132, 162] on span "20045471307" at bounding box center [132, 160] width 41 height 7
type textarea "20045471307"
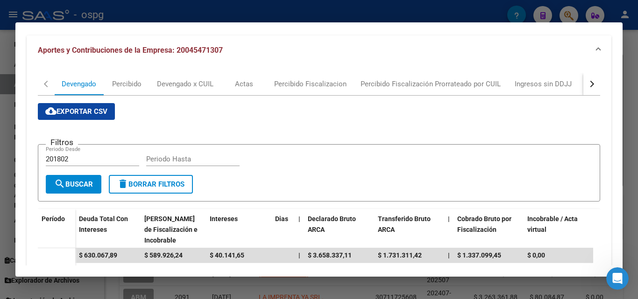
scroll to position [93, 0]
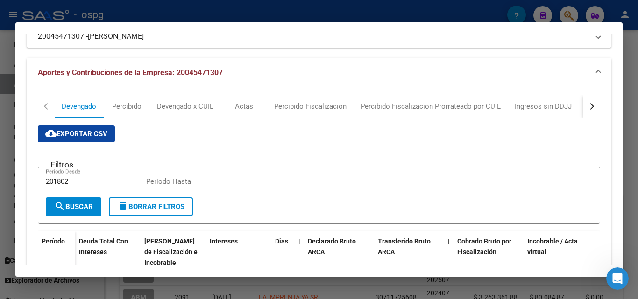
click at [588, 106] on div "button" at bounding box center [591, 106] width 7 height 7
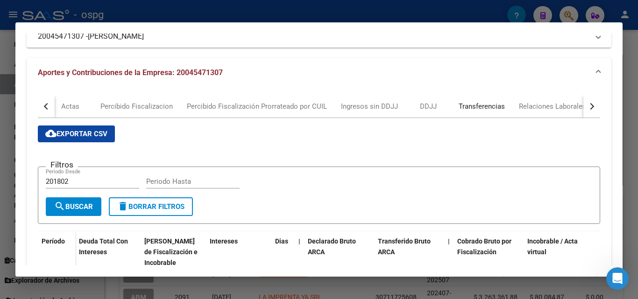
click at [492, 109] on div "Transferencias" at bounding box center [482, 106] width 46 height 10
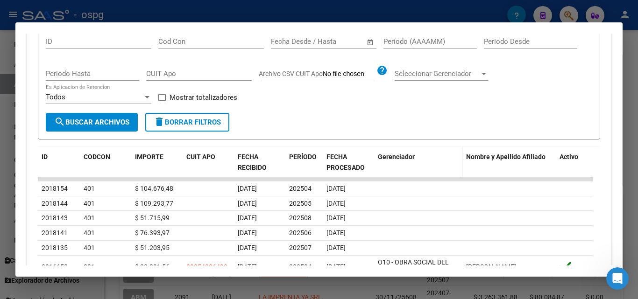
scroll to position [187, 0]
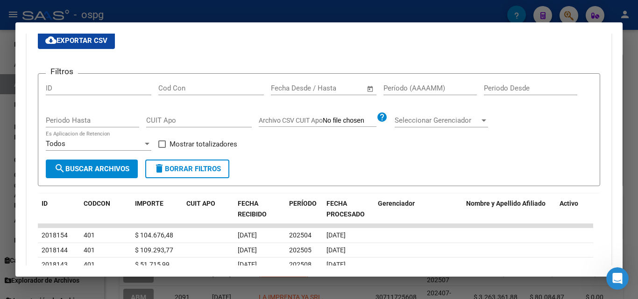
click at [412, 89] on input "Período (AAAAMM)" at bounding box center [429, 88] width 93 height 8
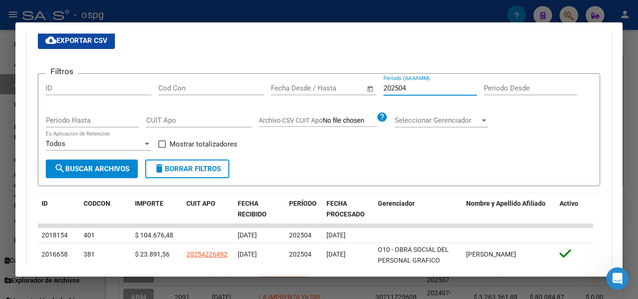
type input "202504"
click at [160, 145] on span at bounding box center [161, 144] width 7 height 7
click at [162, 148] on input "Mostrar totalizadores" at bounding box center [162, 148] width 0 height 0
checkbox input "true"
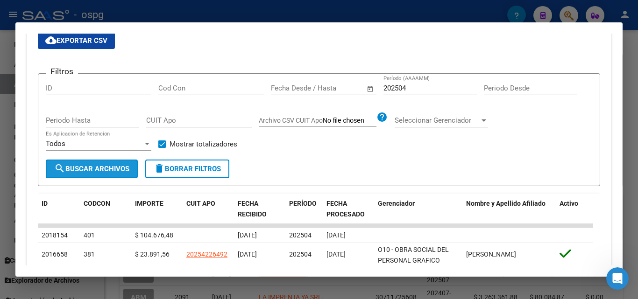
click at [81, 170] on span "search Buscar Archivos" at bounding box center [91, 169] width 75 height 8
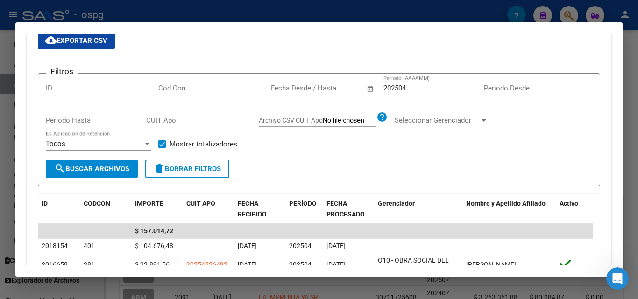
click at [424, 89] on input "202504" at bounding box center [429, 88] width 93 height 8
click at [437, 89] on input "202505" at bounding box center [429, 88] width 93 height 8
click at [439, 88] on input "202506" at bounding box center [429, 88] width 93 height 8
click at [430, 90] on input "202507" at bounding box center [429, 88] width 93 height 8
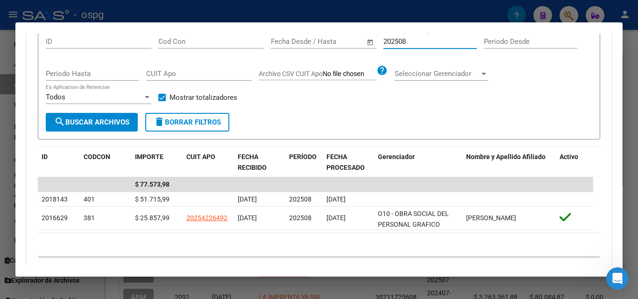
type input "202508"
